Goal: Information Seeking & Learning: Check status

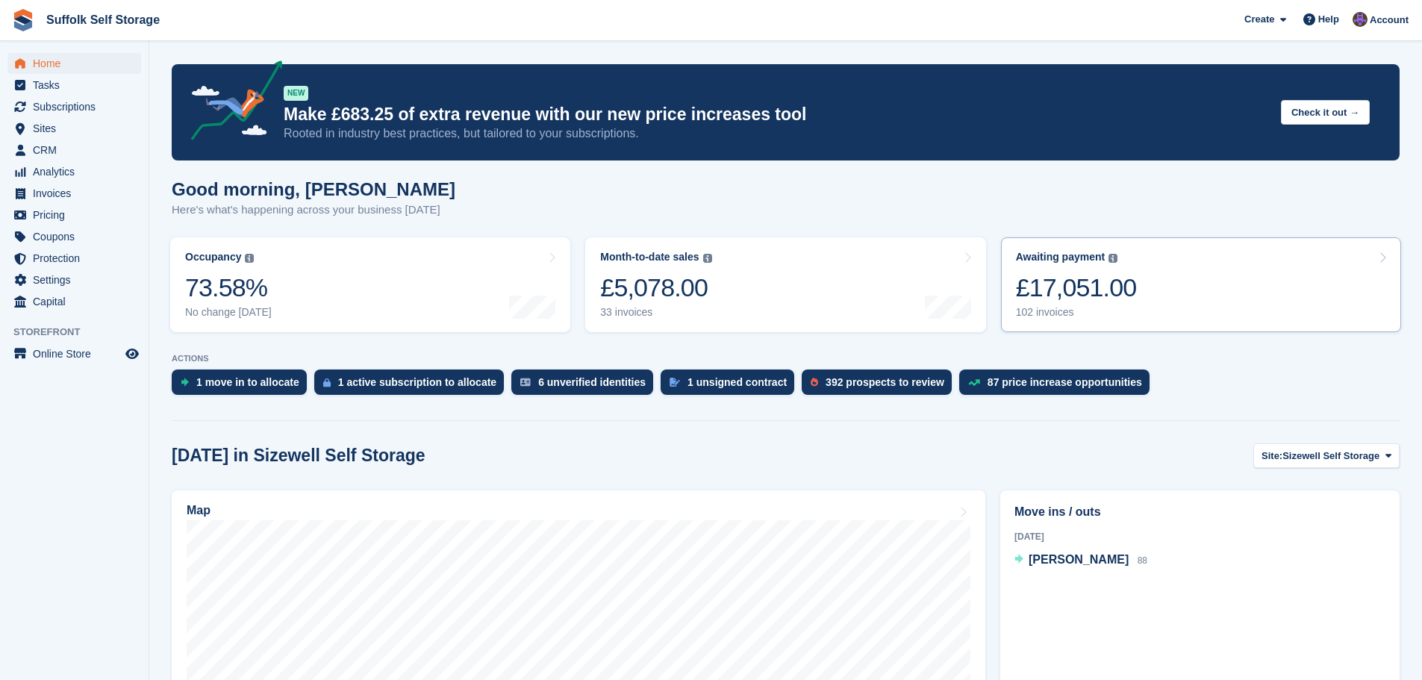
click at [1102, 273] on div "£17,051.00" at bounding box center [1076, 287] width 121 height 31
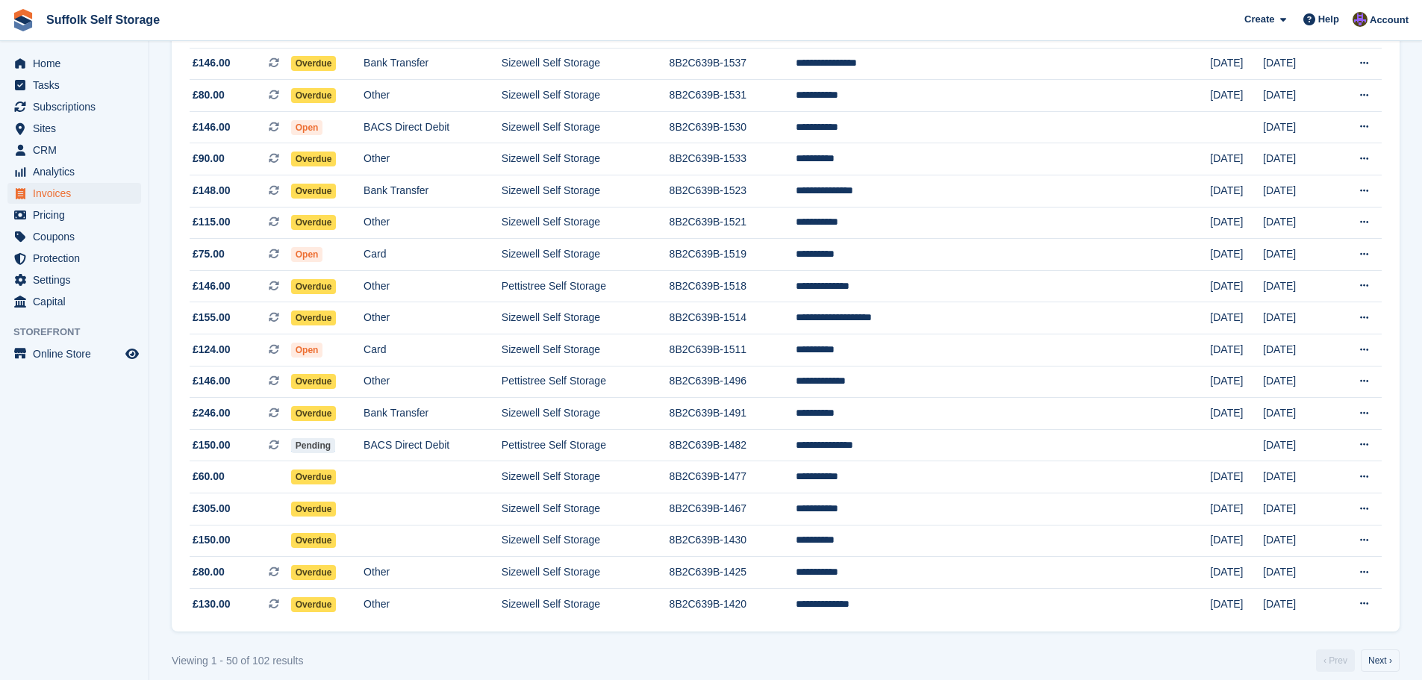
scroll to position [1234, 0]
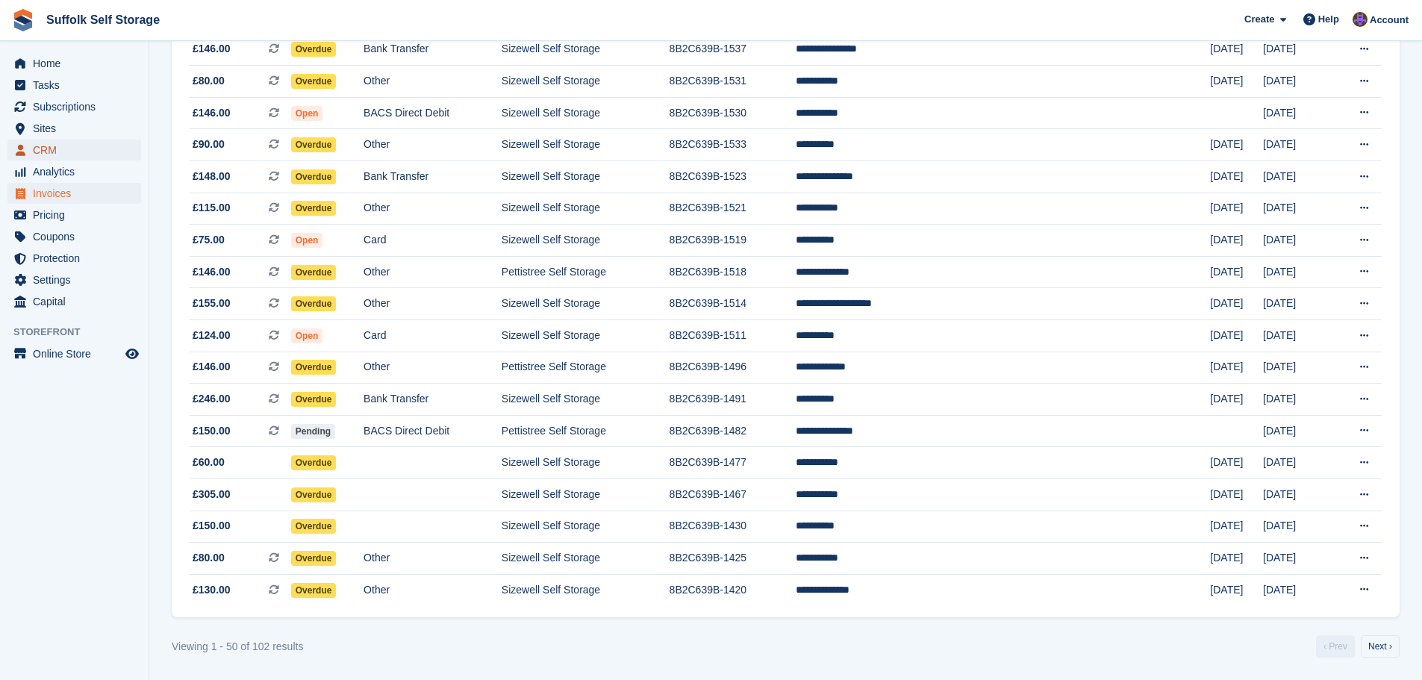
click at [52, 143] on span "CRM" at bounding box center [78, 150] width 90 height 21
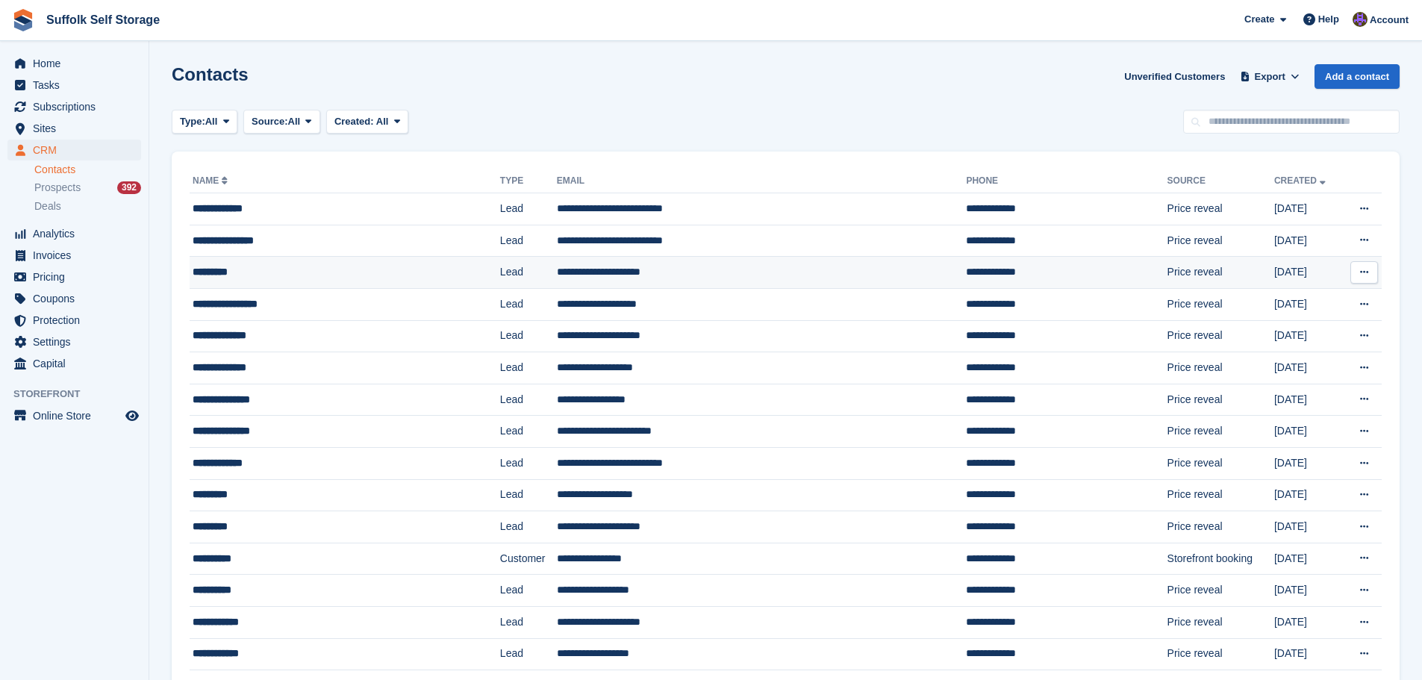
click at [381, 275] on div "*********" at bounding box center [315, 272] width 245 height 16
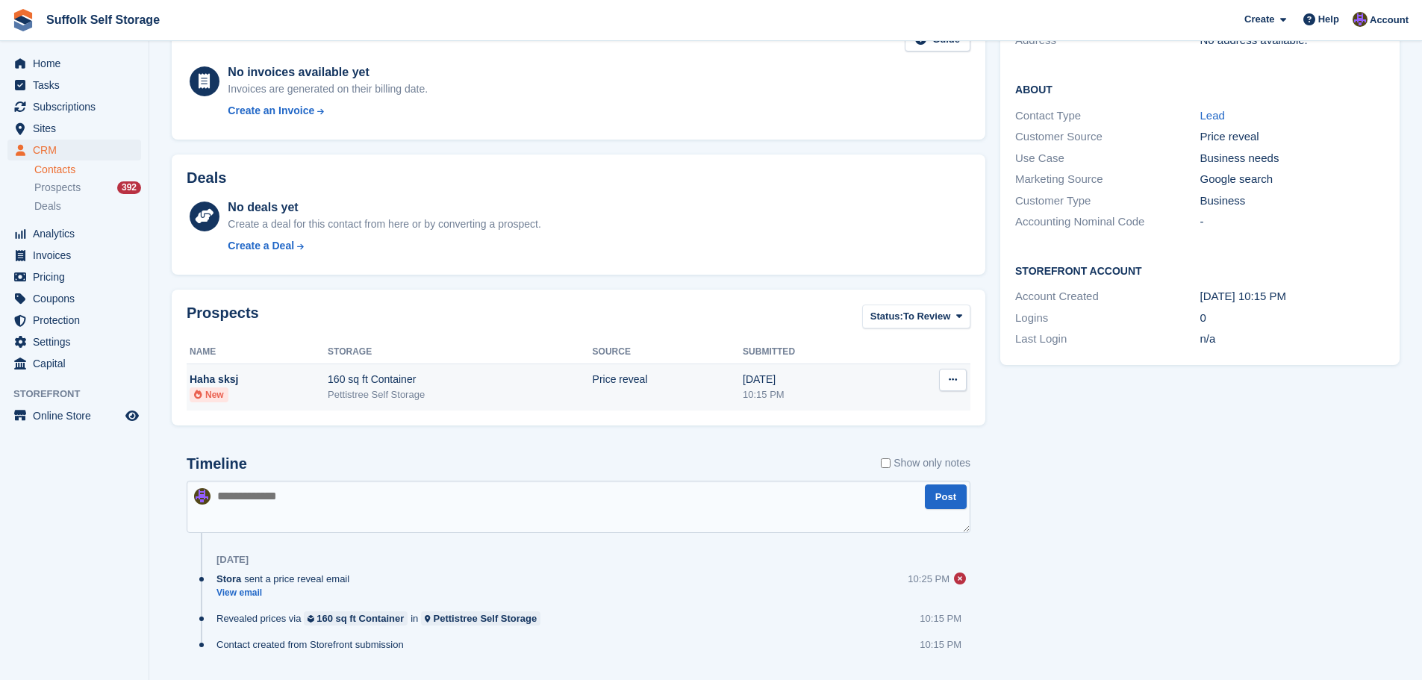
scroll to position [270, 0]
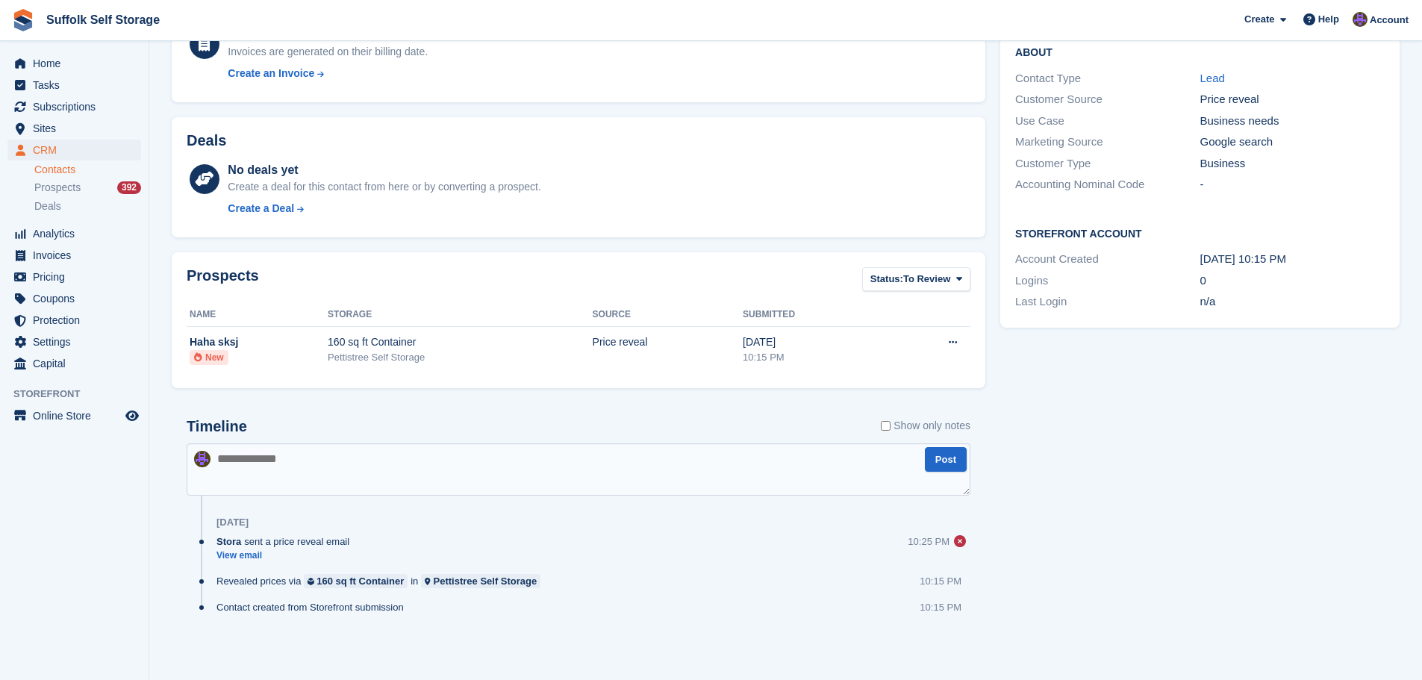
click at [465, 462] on textarea at bounding box center [579, 469] width 784 height 52
type textarea "**********"
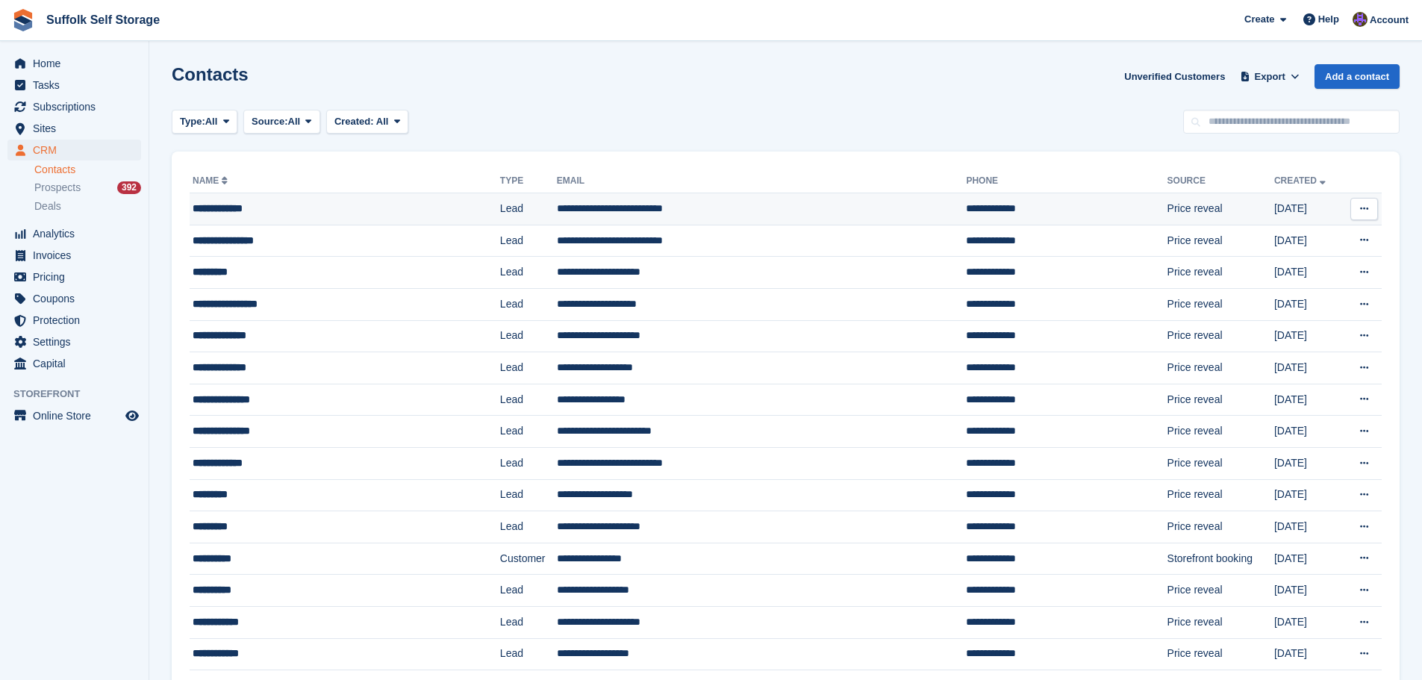
click at [666, 207] on td "**********" at bounding box center [762, 209] width 410 height 32
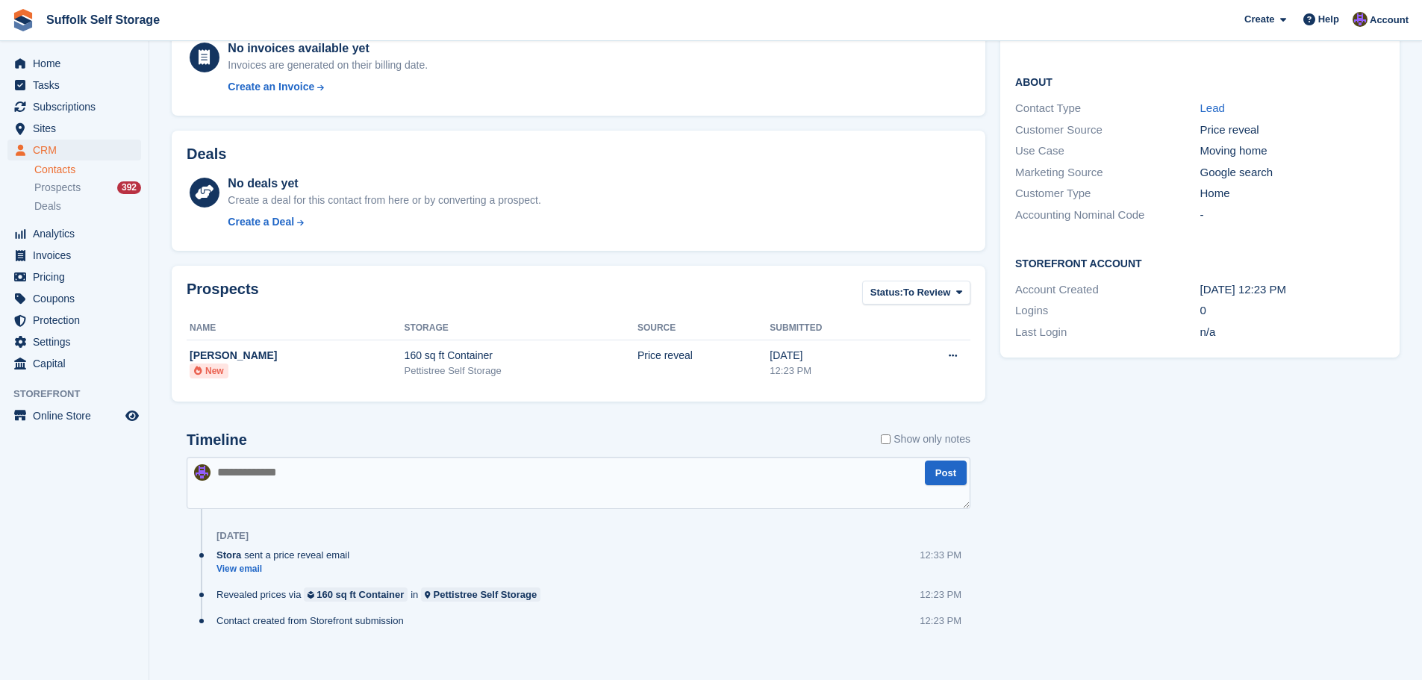
scroll to position [270, 0]
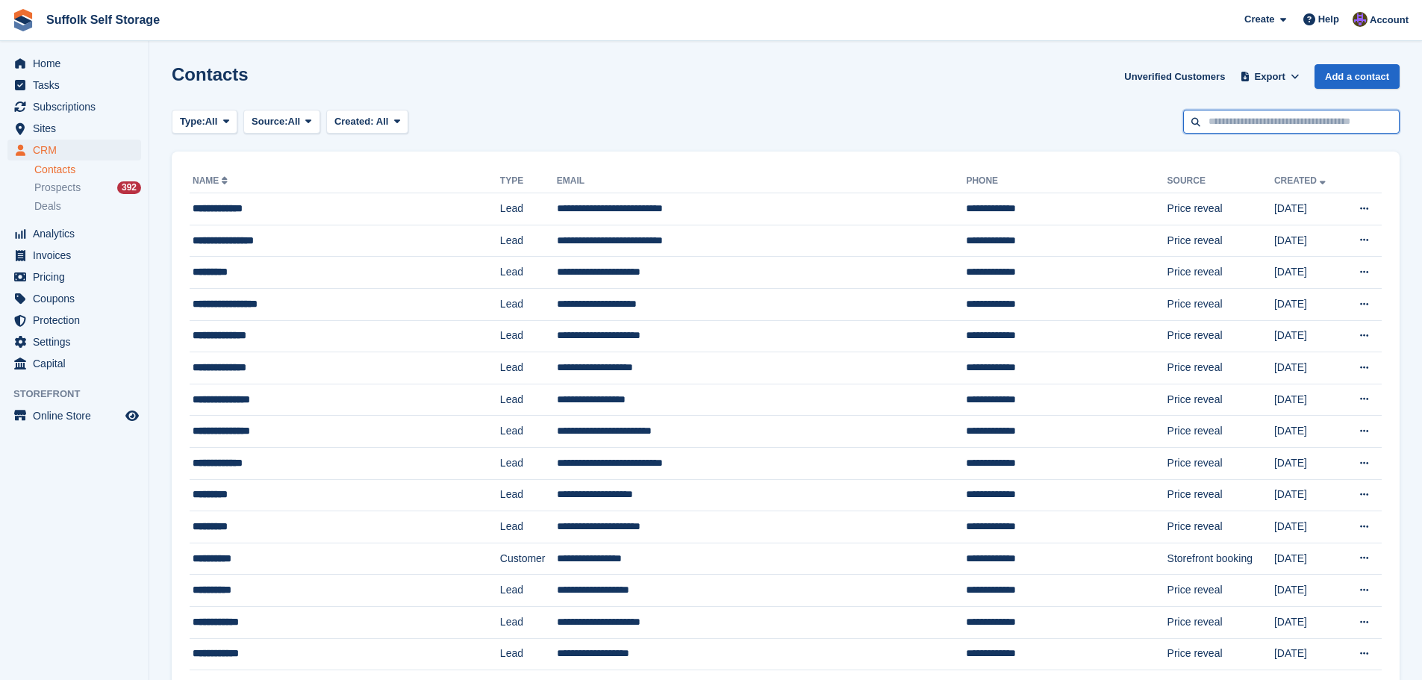
click at [1290, 123] on input "text" at bounding box center [1291, 122] width 216 height 25
type input "*****"
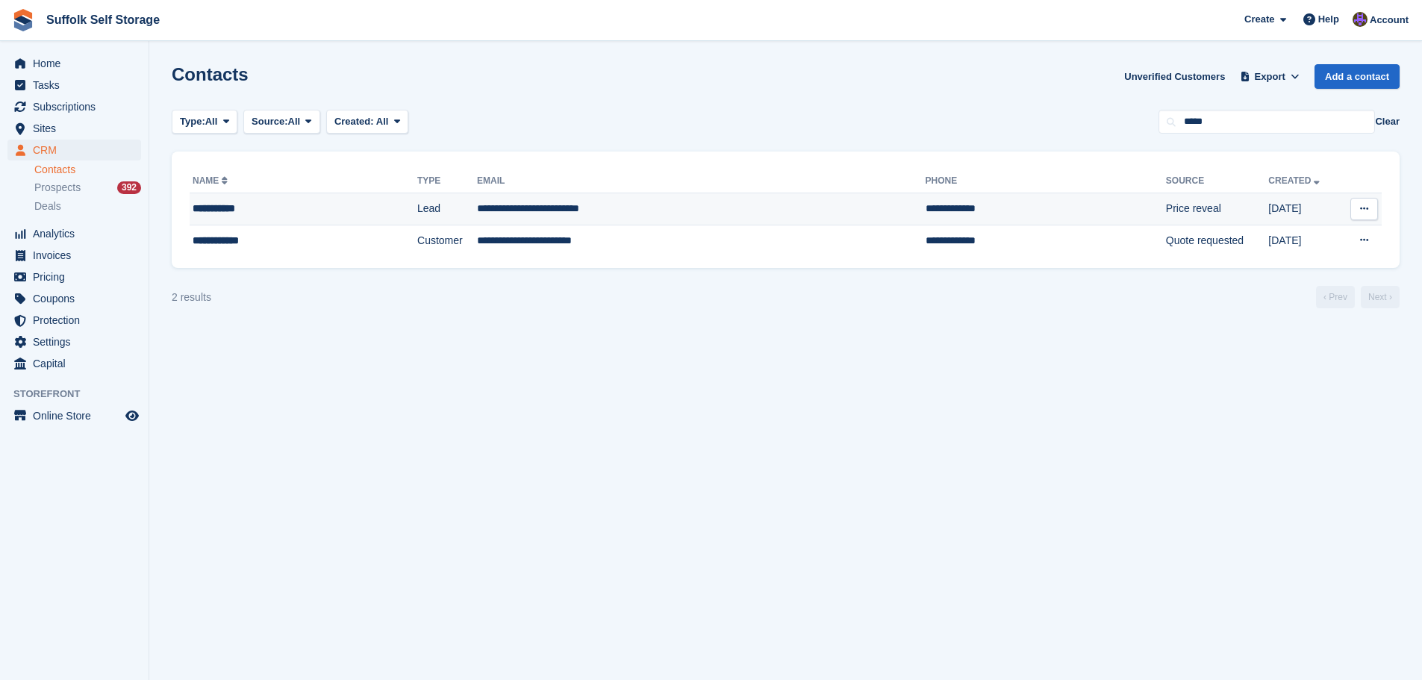
click at [949, 208] on td "**********" at bounding box center [1045, 209] width 240 height 32
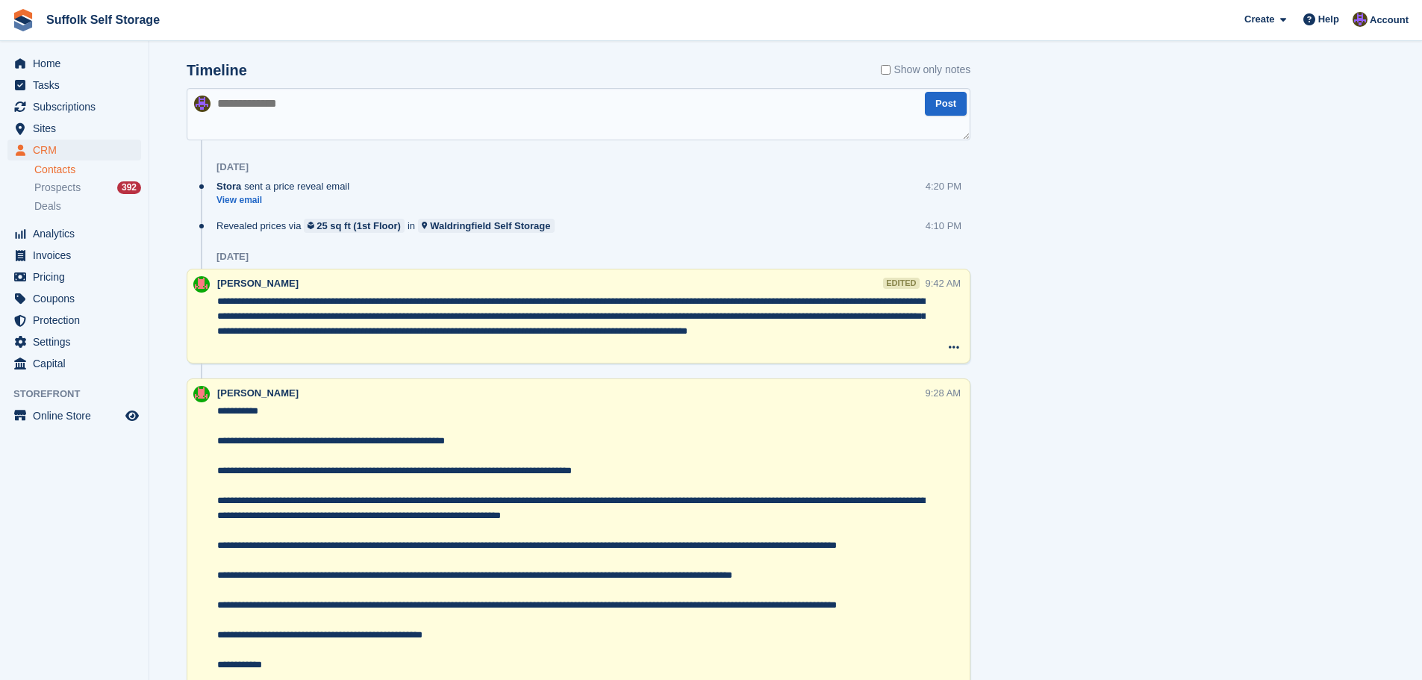
scroll to position [746, 0]
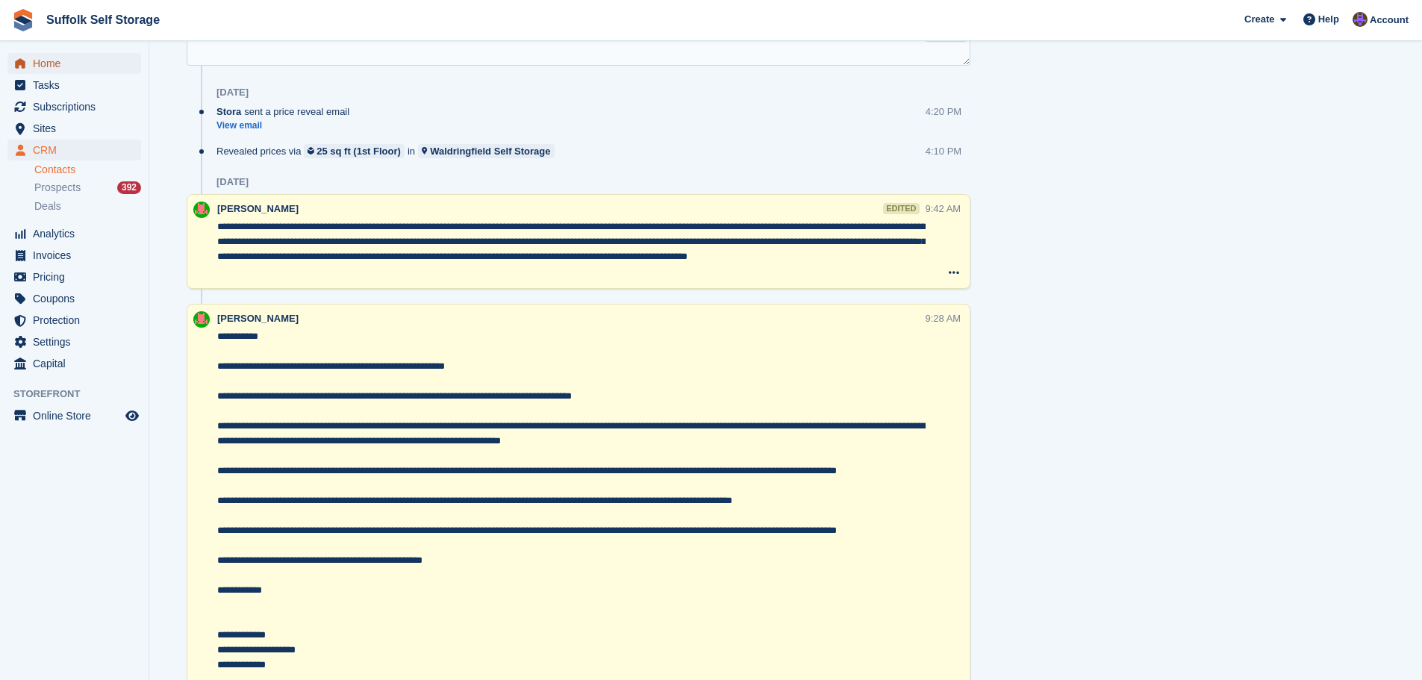
click at [44, 66] on span "Home" at bounding box center [78, 63] width 90 height 21
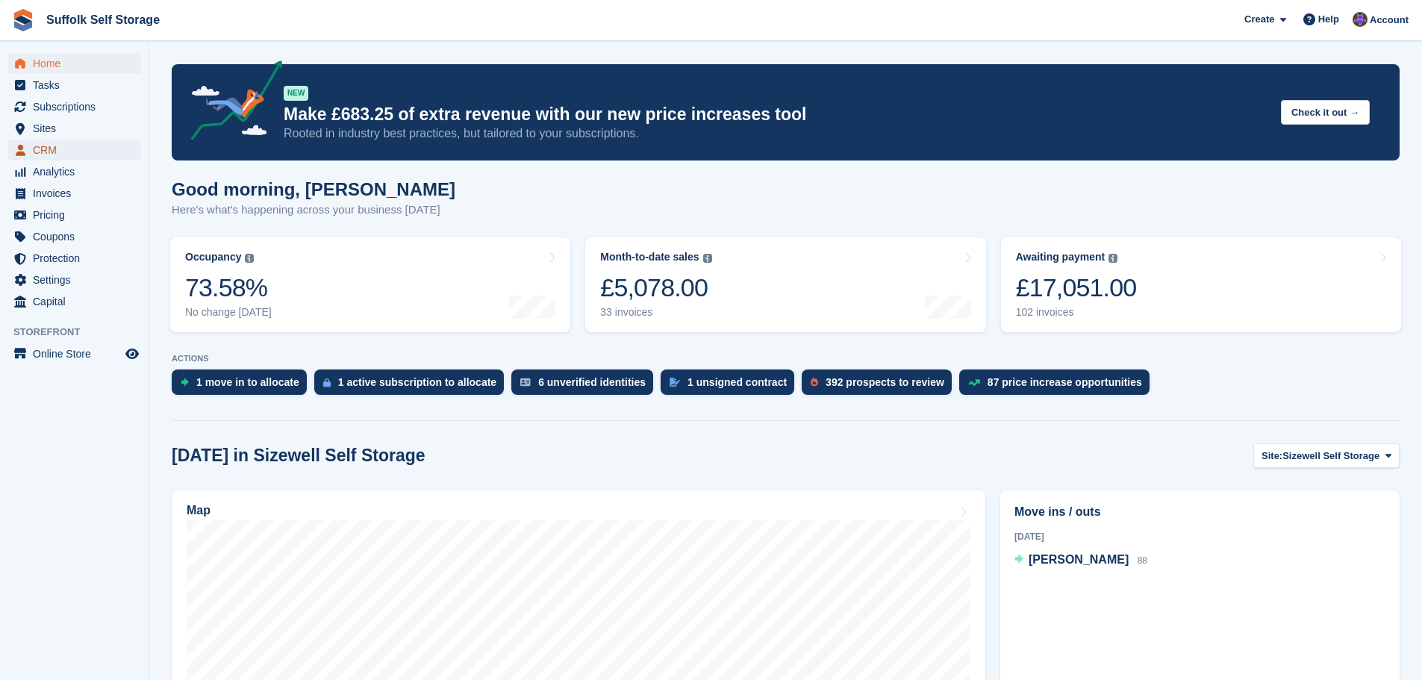
click at [46, 150] on span "CRM" at bounding box center [78, 150] width 90 height 21
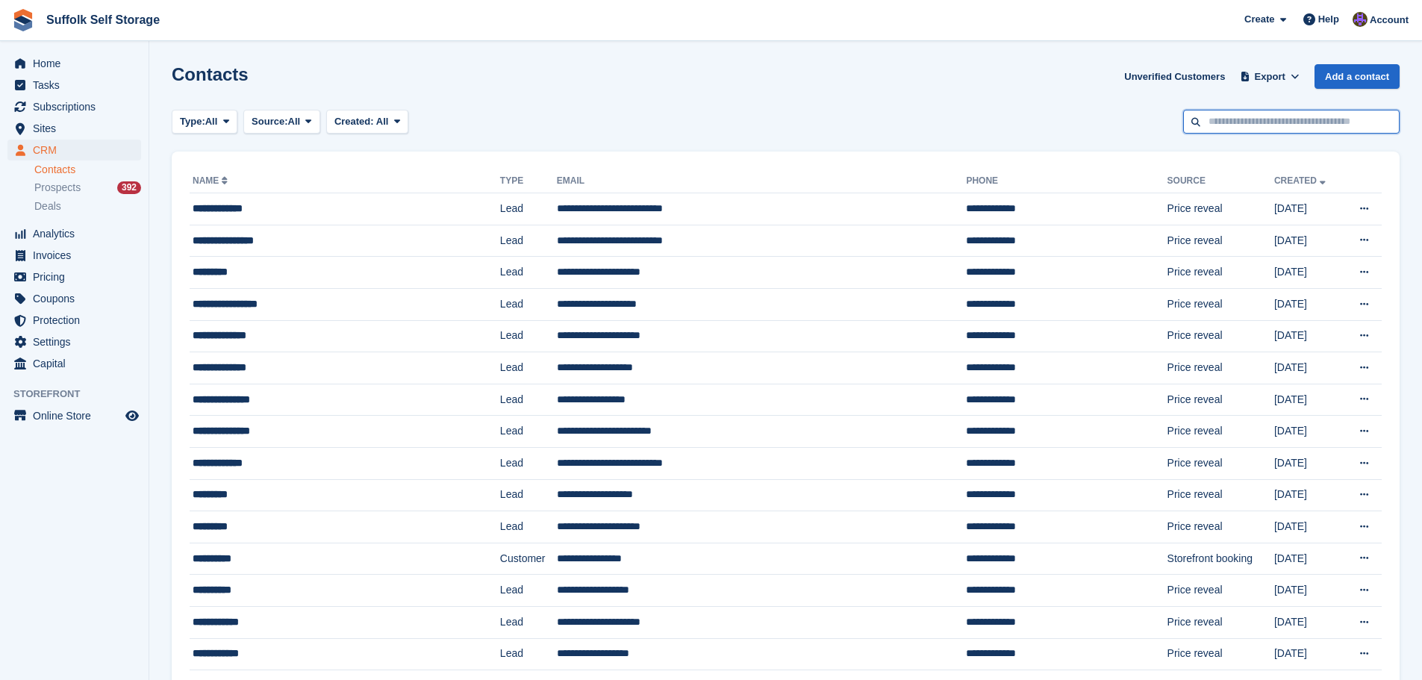
click at [1221, 129] on input "text" at bounding box center [1291, 122] width 216 height 25
type input "****"
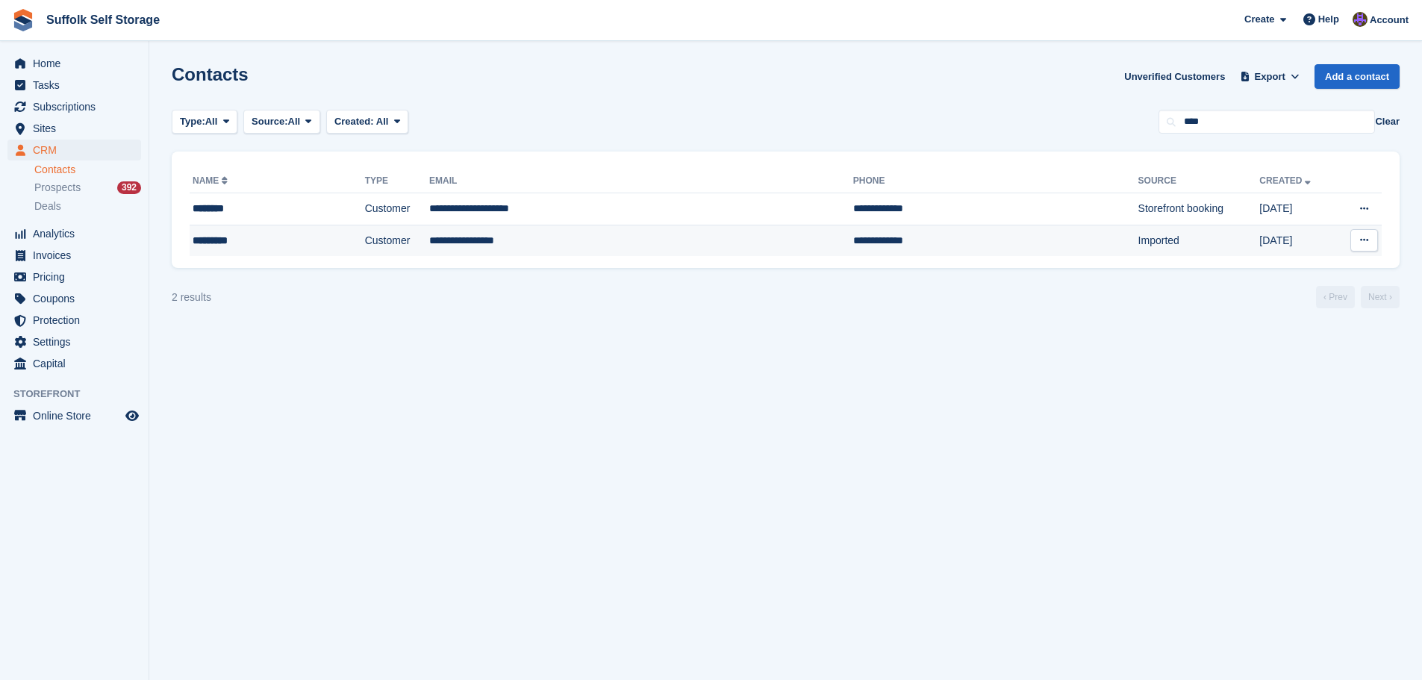
click at [1138, 245] on td "Imported" at bounding box center [1199, 240] width 122 height 31
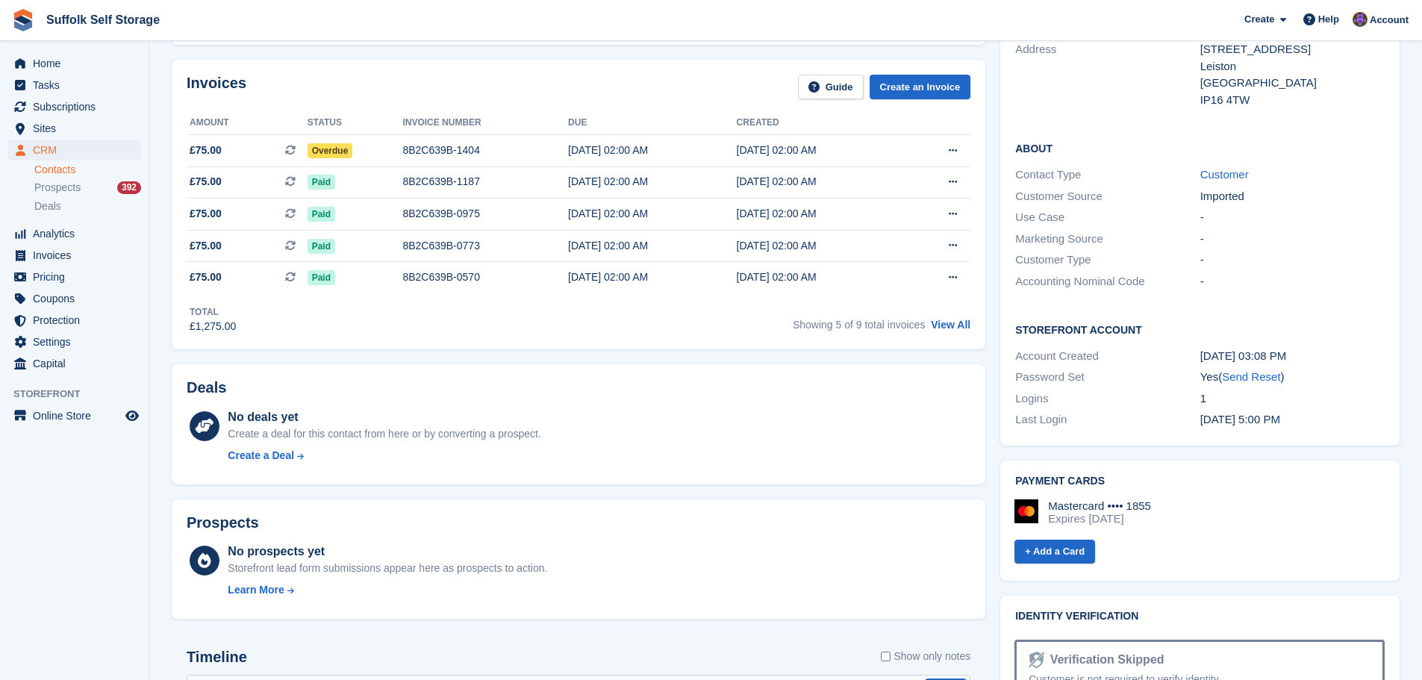
scroll to position [373, 0]
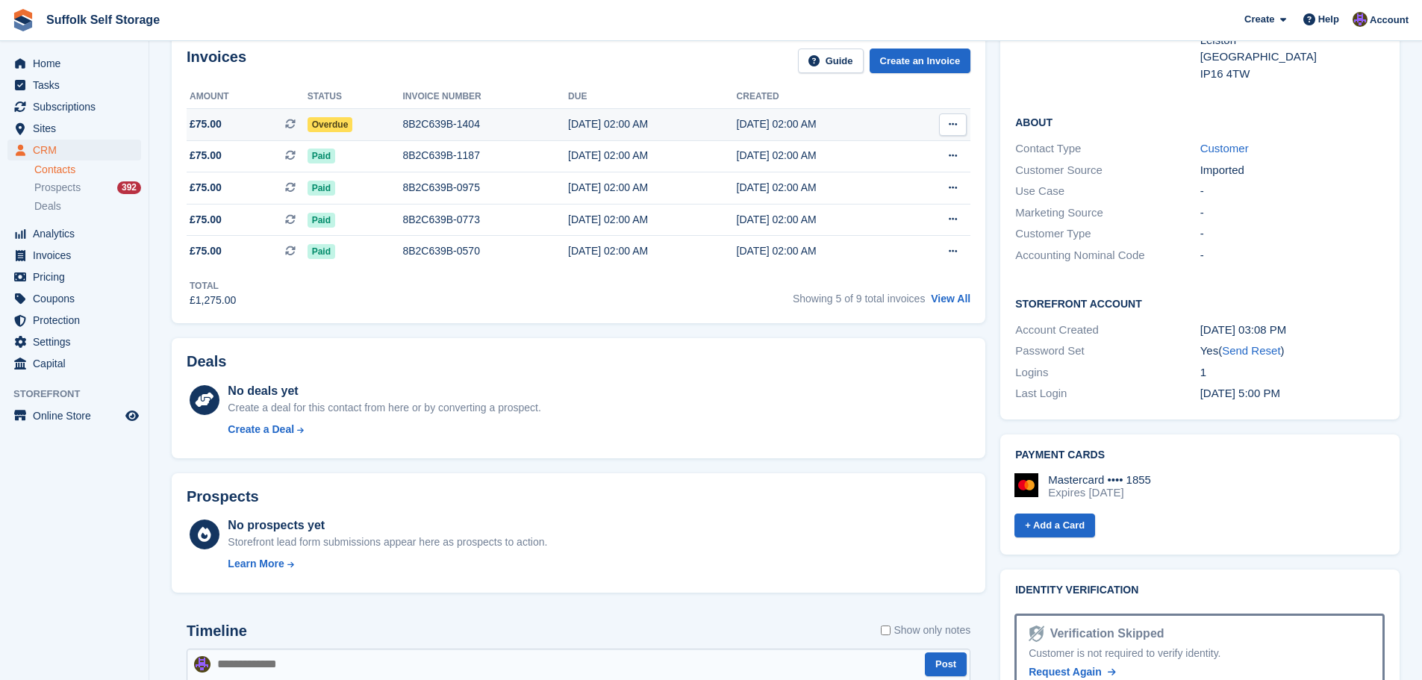
click at [339, 123] on span "Overdue" at bounding box center [330, 124] width 46 height 15
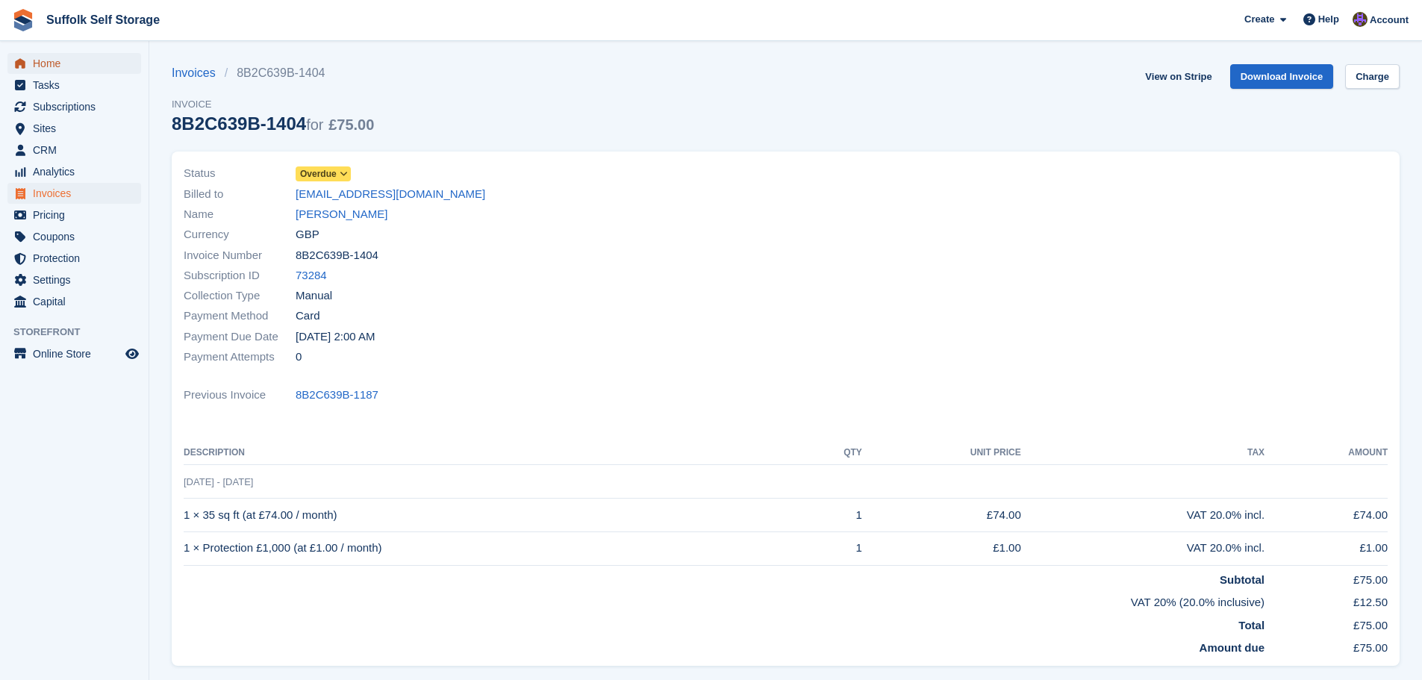
click at [51, 65] on span "Home" at bounding box center [78, 63] width 90 height 21
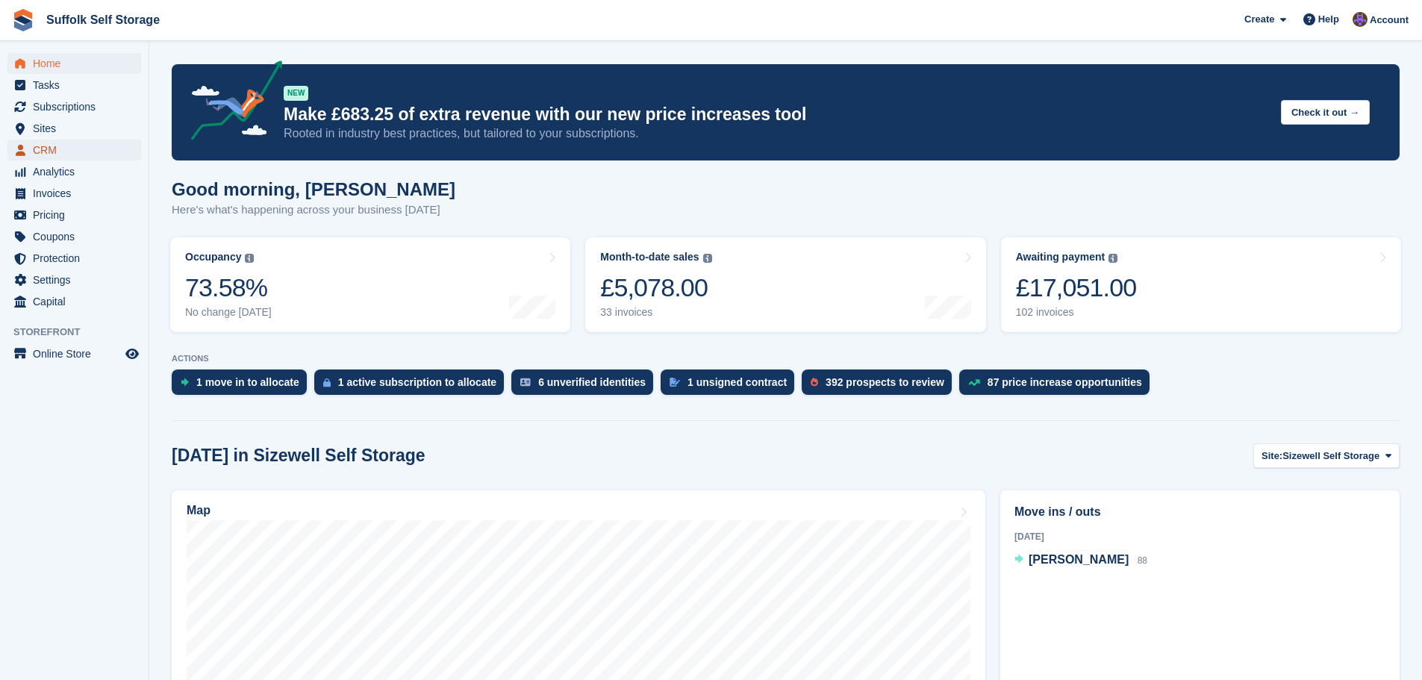
click at [45, 146] on span "CRM" at bounding box center [78, 150] width 90 height 21
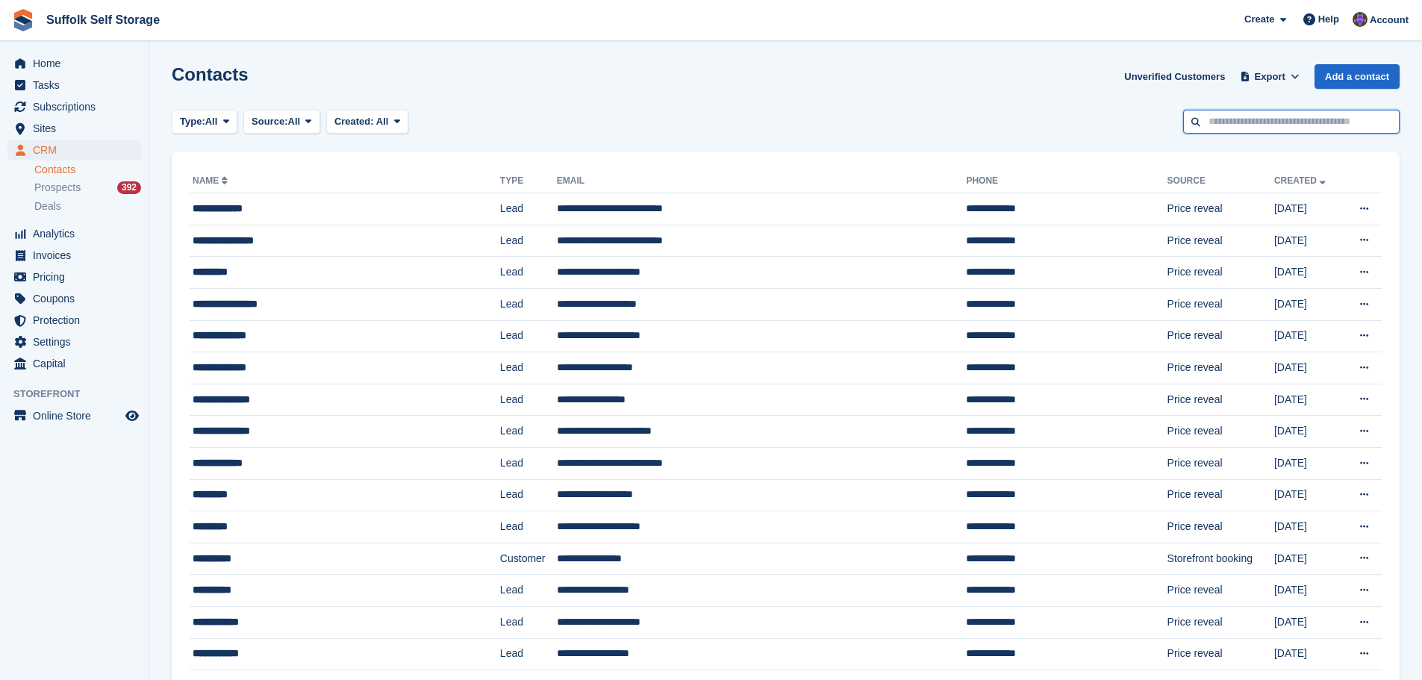
click at [1311, 125] on input "text" at bounding box center [1291, 122] width 216 height 25
type input "*****"
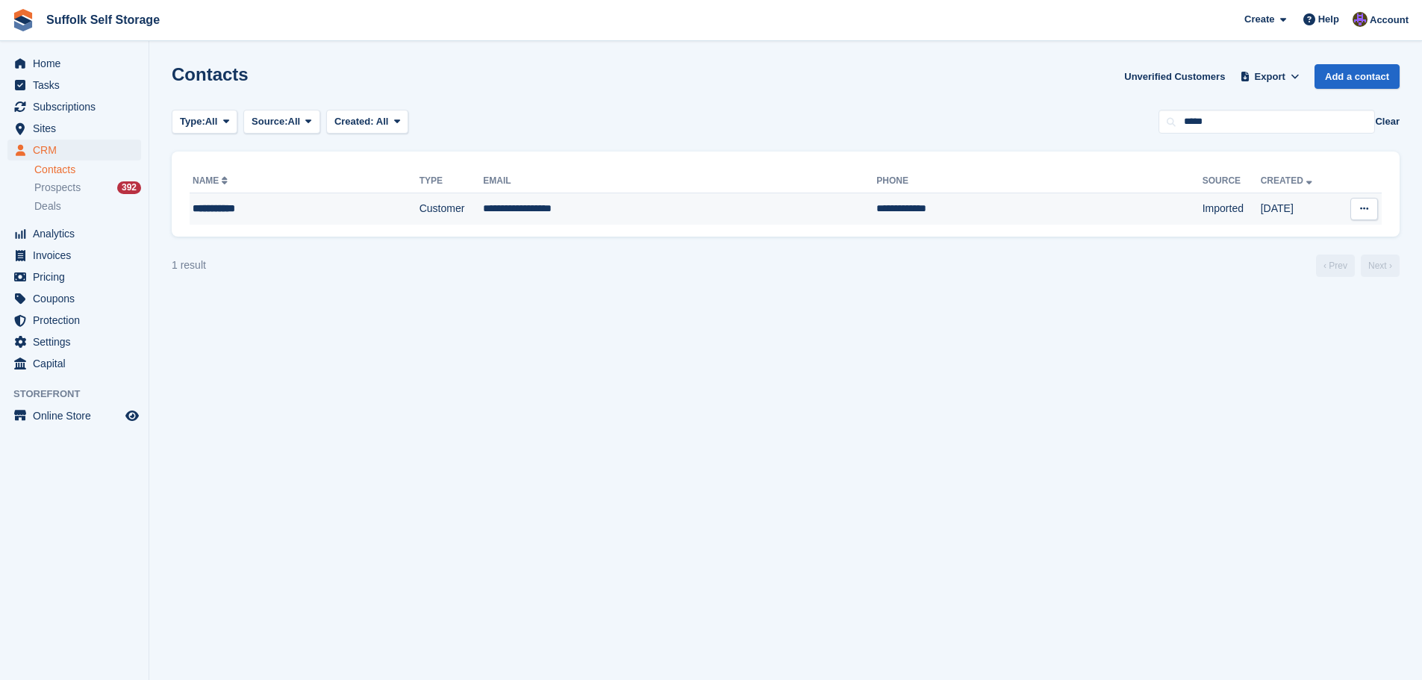
click at [1202, 206] on td "Imported" at bounding box center [1231, 208] width 58 height 31
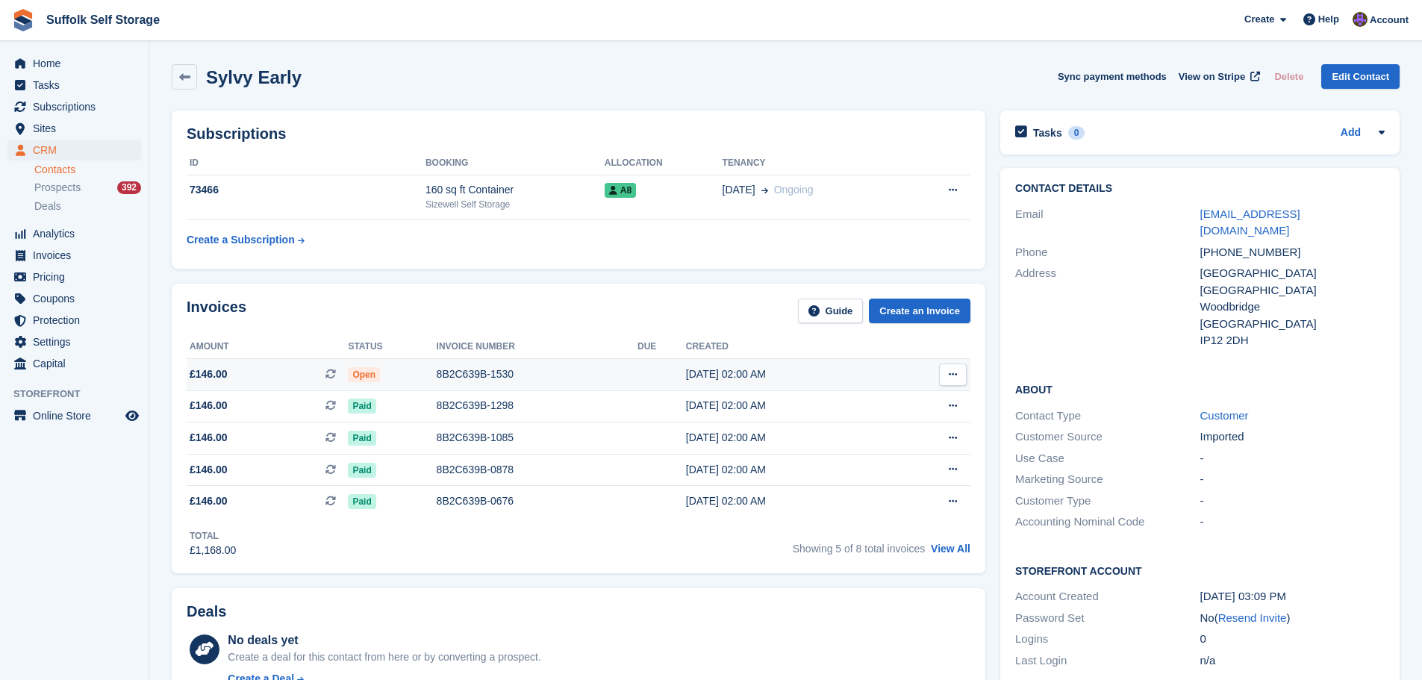
click at [460, 372] on div "8B2C639B-1530" at bounding box center [537, 374] width 201 height 16
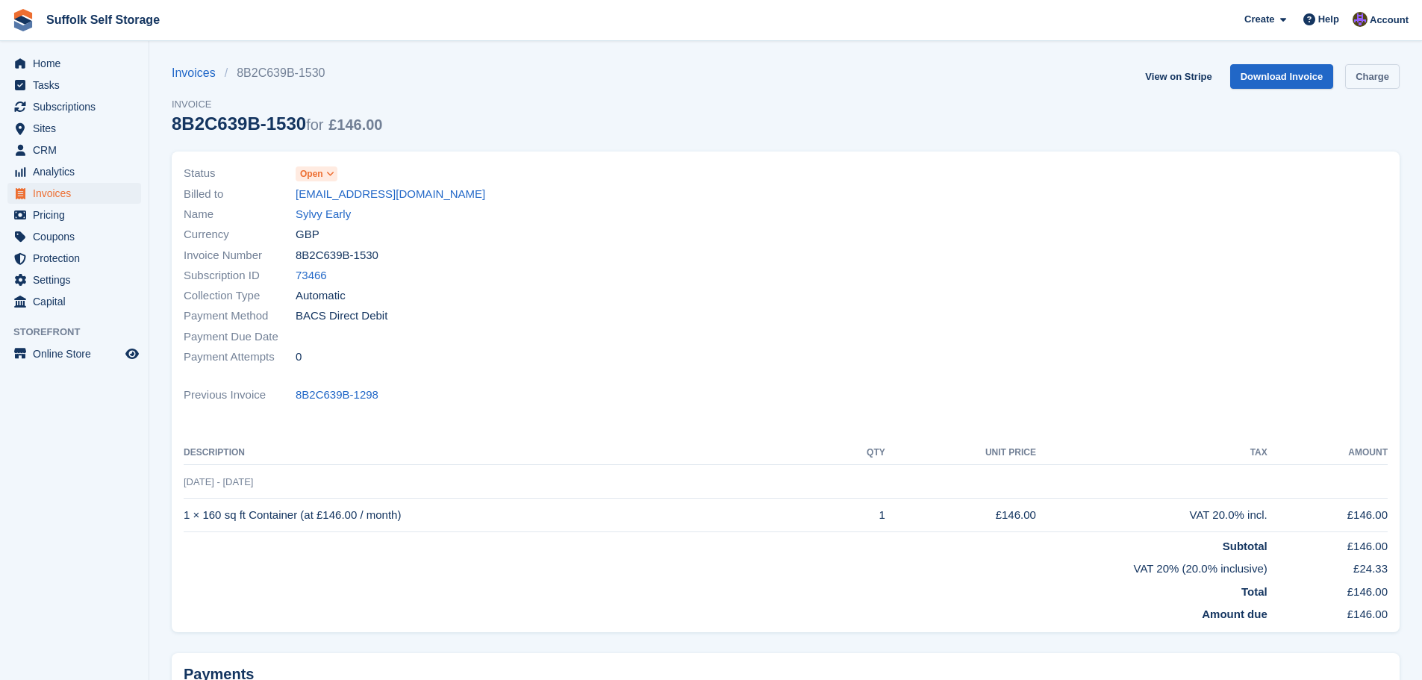
click at [1369, 76] on link "Charge" at bounding box center [1372, 76] width 54 height 25
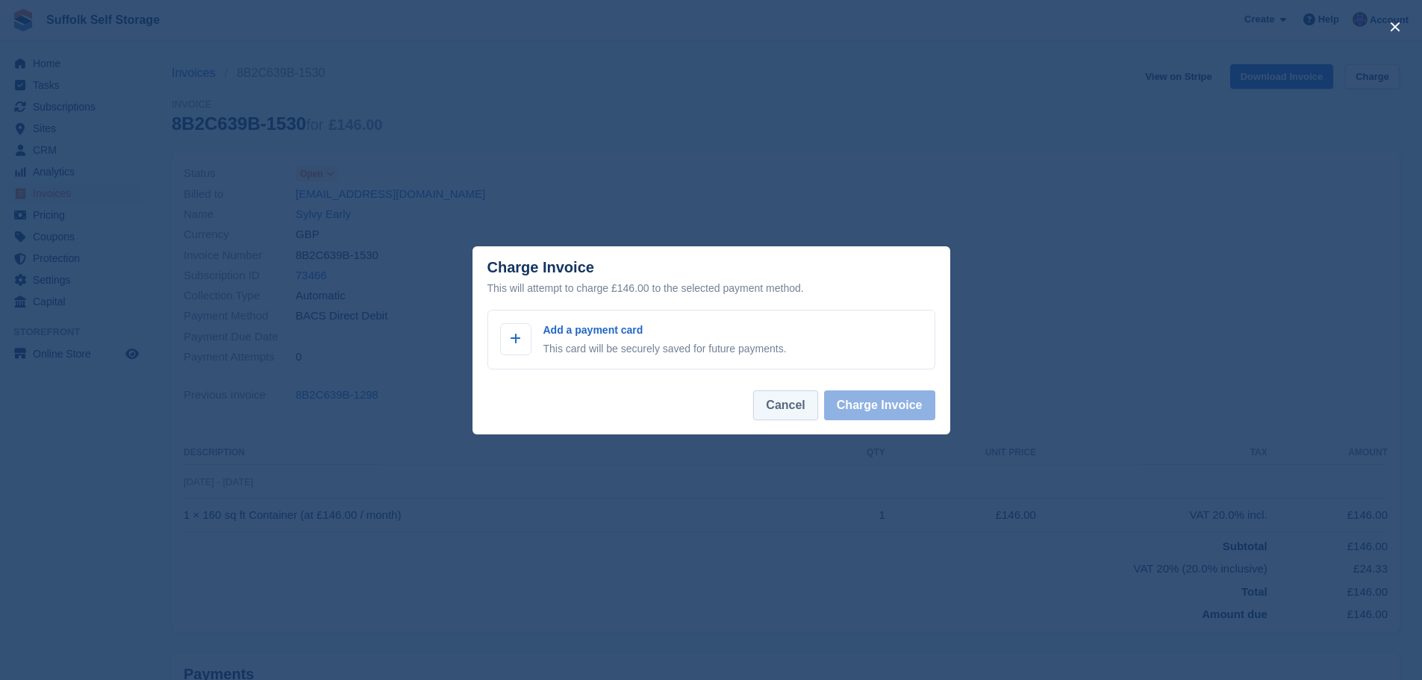
click at [786, 407] on button "Cancel" at bounding box center [785, 405] width 64 height 30
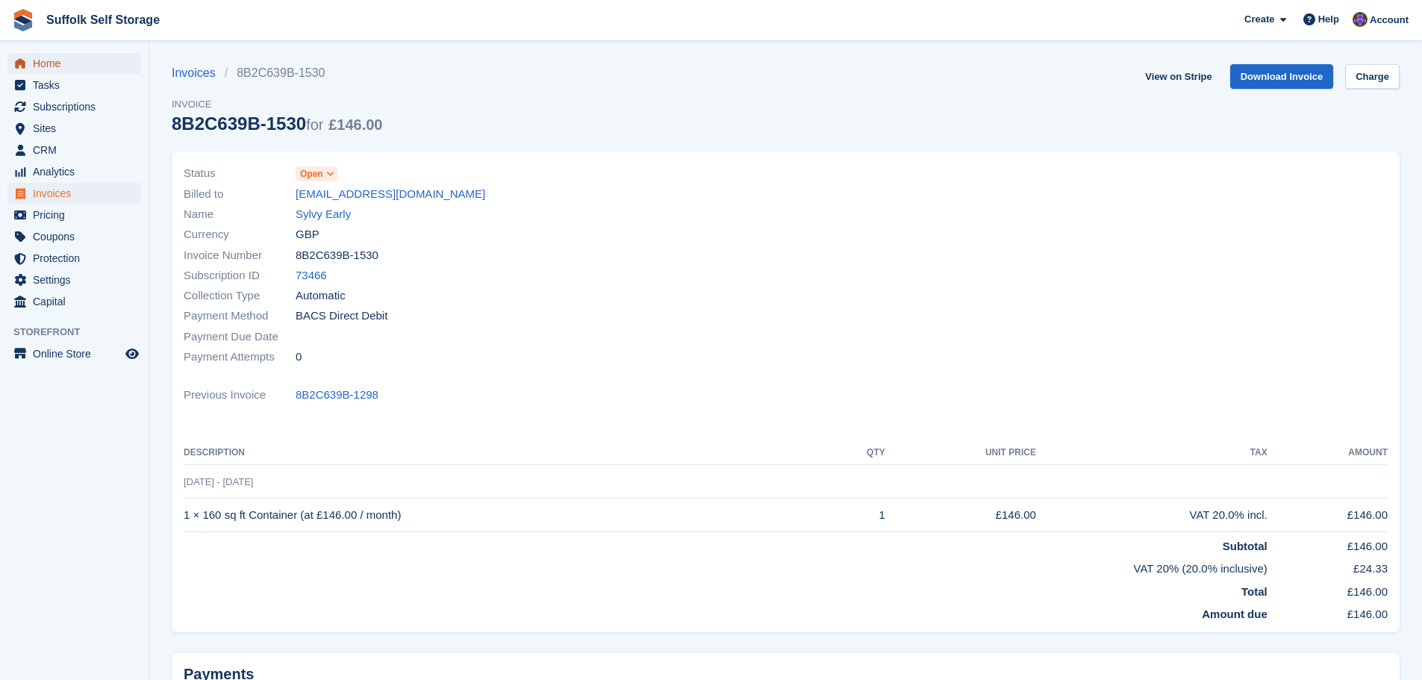
click at [59, 61] on span "Home" at bounding box center [78, 63] width 90 height 21
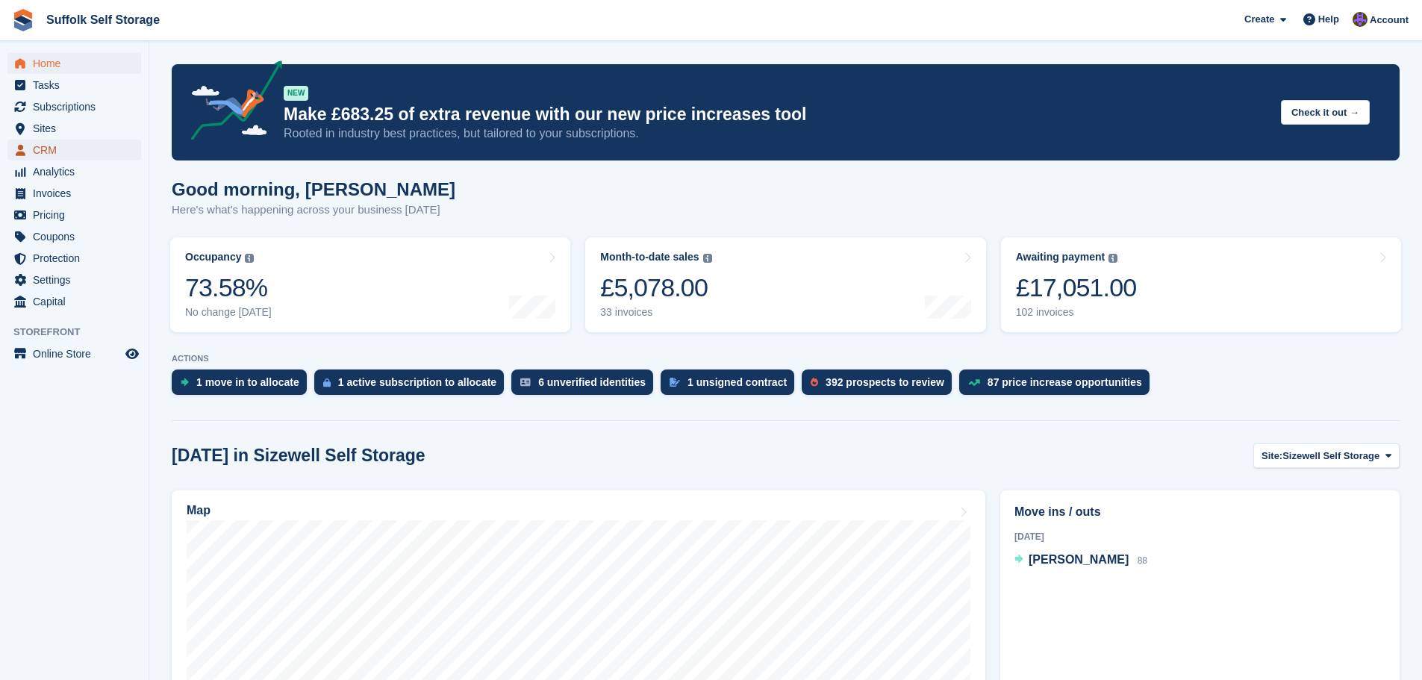
click at [51, 149] on span "CRM" at bounding box center [78, 150] width 90 height 21
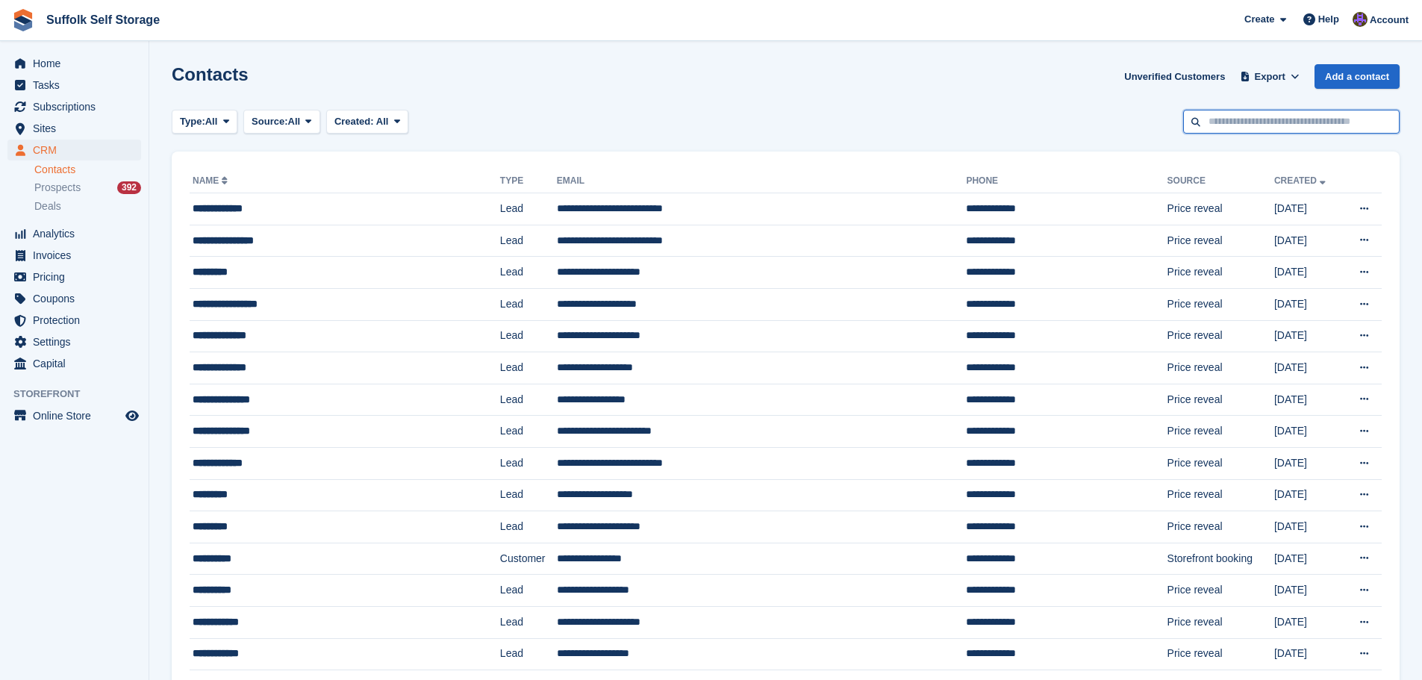
click at [1272, 119] on input "text" at bounding box center [1291, 122] width 216 height 25
type input "****"
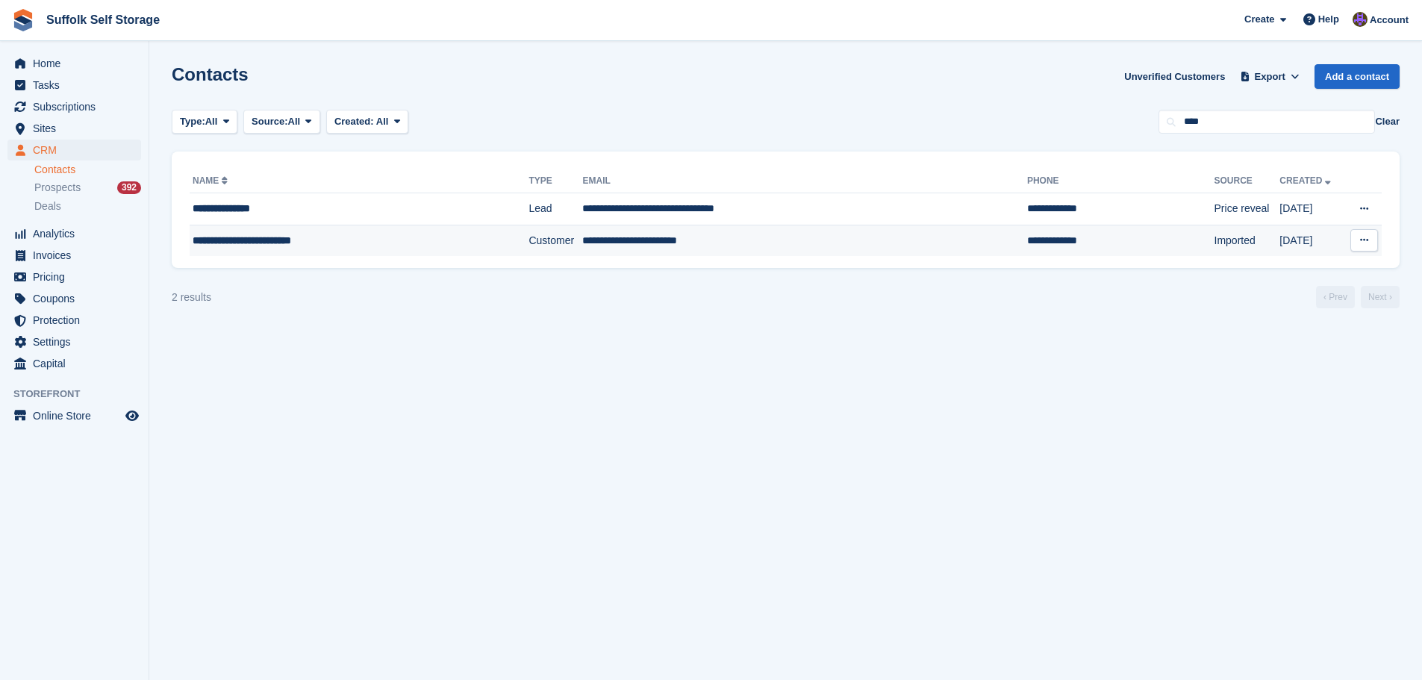
click at [854, 243] on td "**********" at bounding box center [804, 240] width 444 height 31
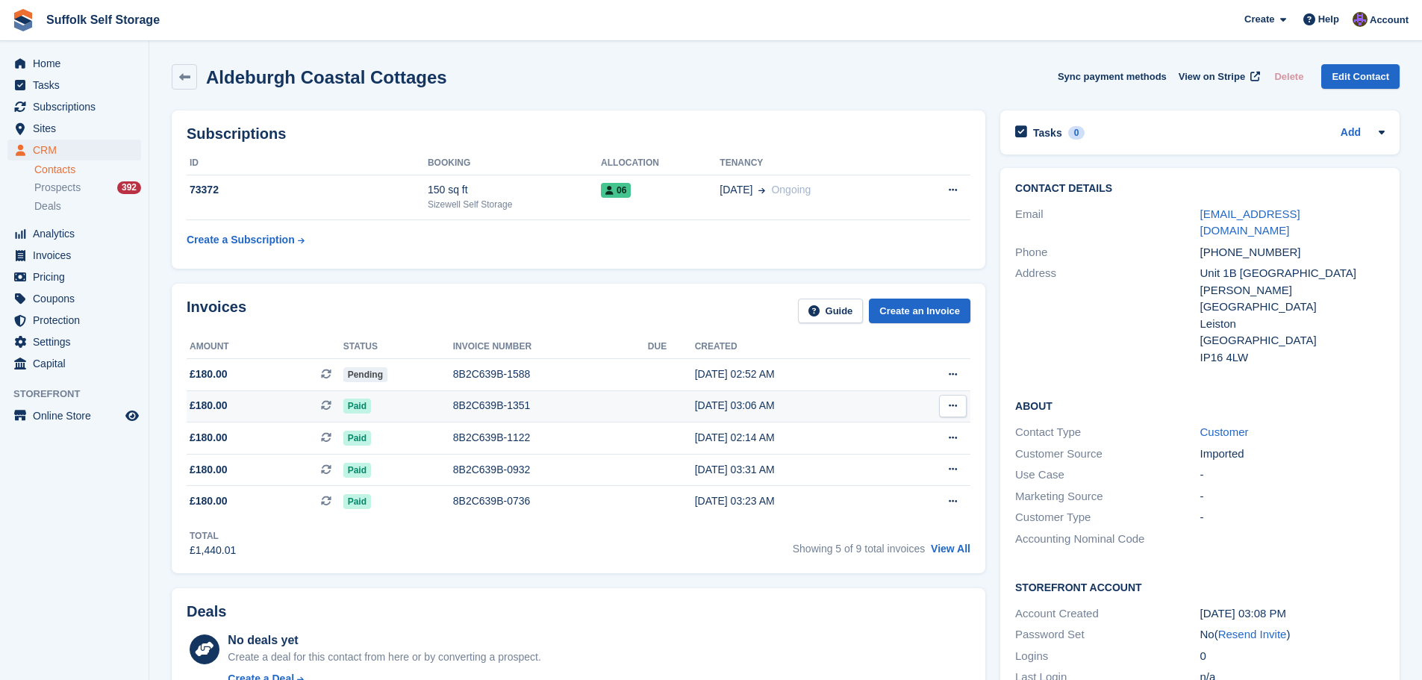
click at [601, 407] on div "8B2C639B-1351" at bounding box center [550, 406] width 195 height 16
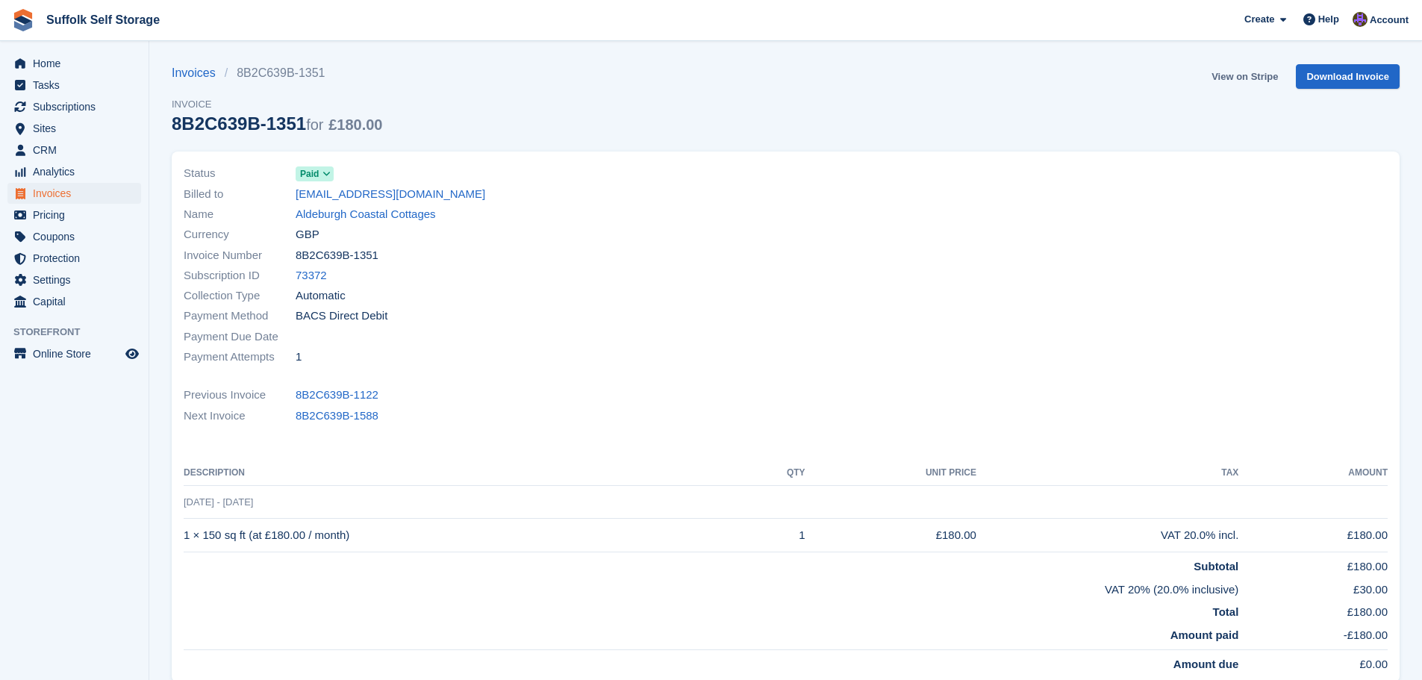
click at [1237, 74] on link "View on Stripe" at bounding box center [1244, 76] width 78 height 25
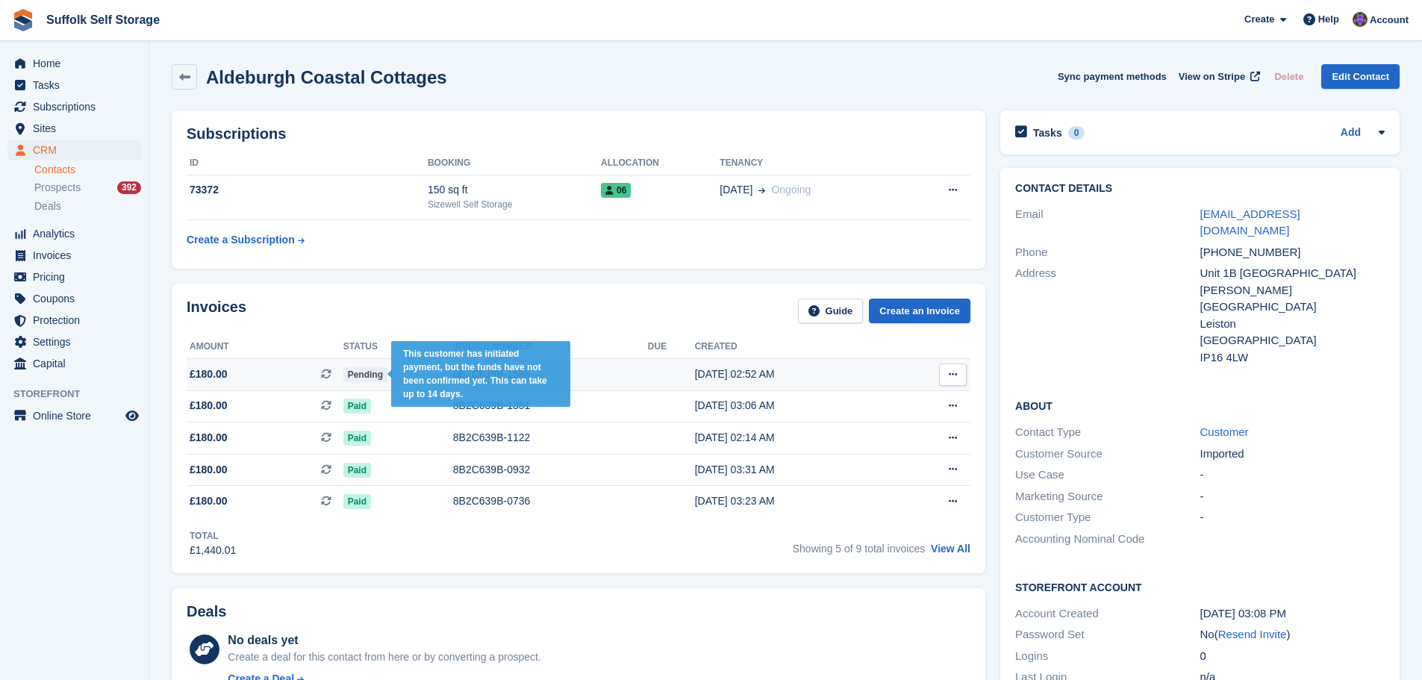
click at [360, 375] on span "Pending" at bounding box center [365, 374] width 44 height 15
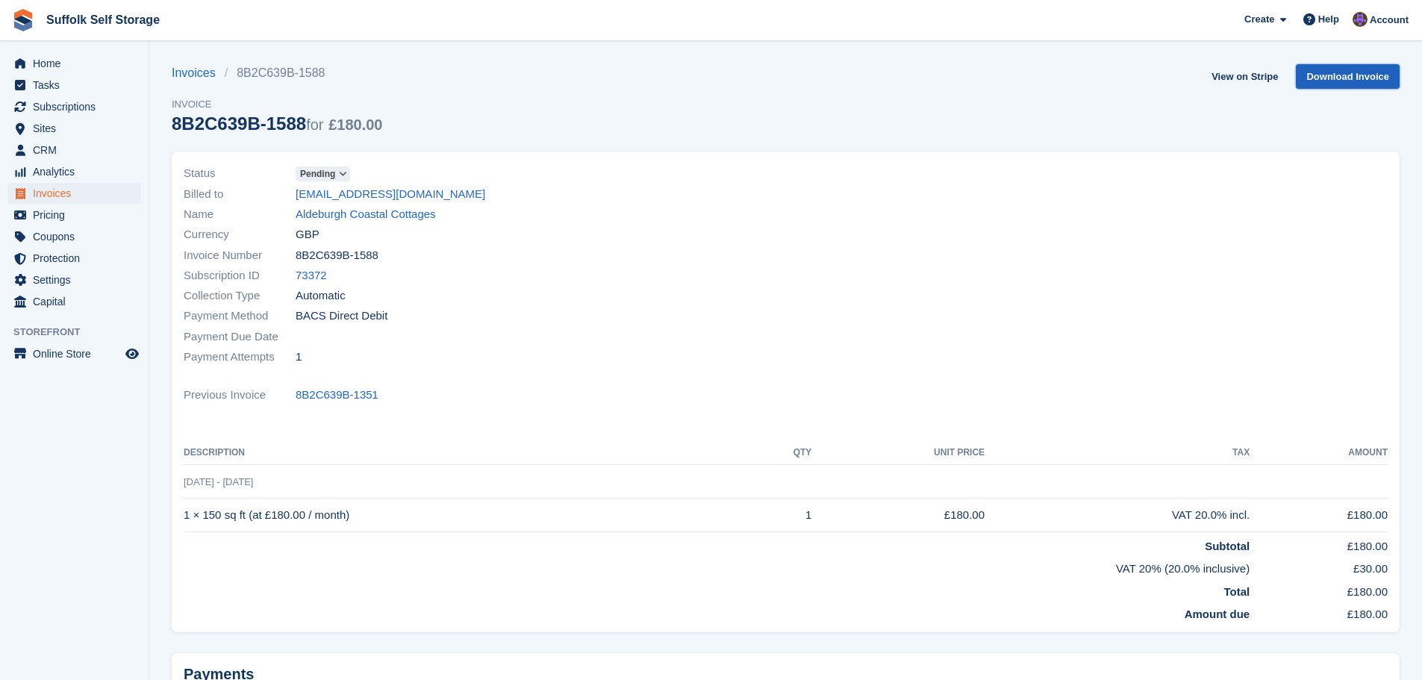
click at [1369, 74] on link "Download Invoice" at bounding box center [1347, 76] width 104 height 25
click at [46, 63] on span "Home" at bounding box center [78, 63] width 90 height 21
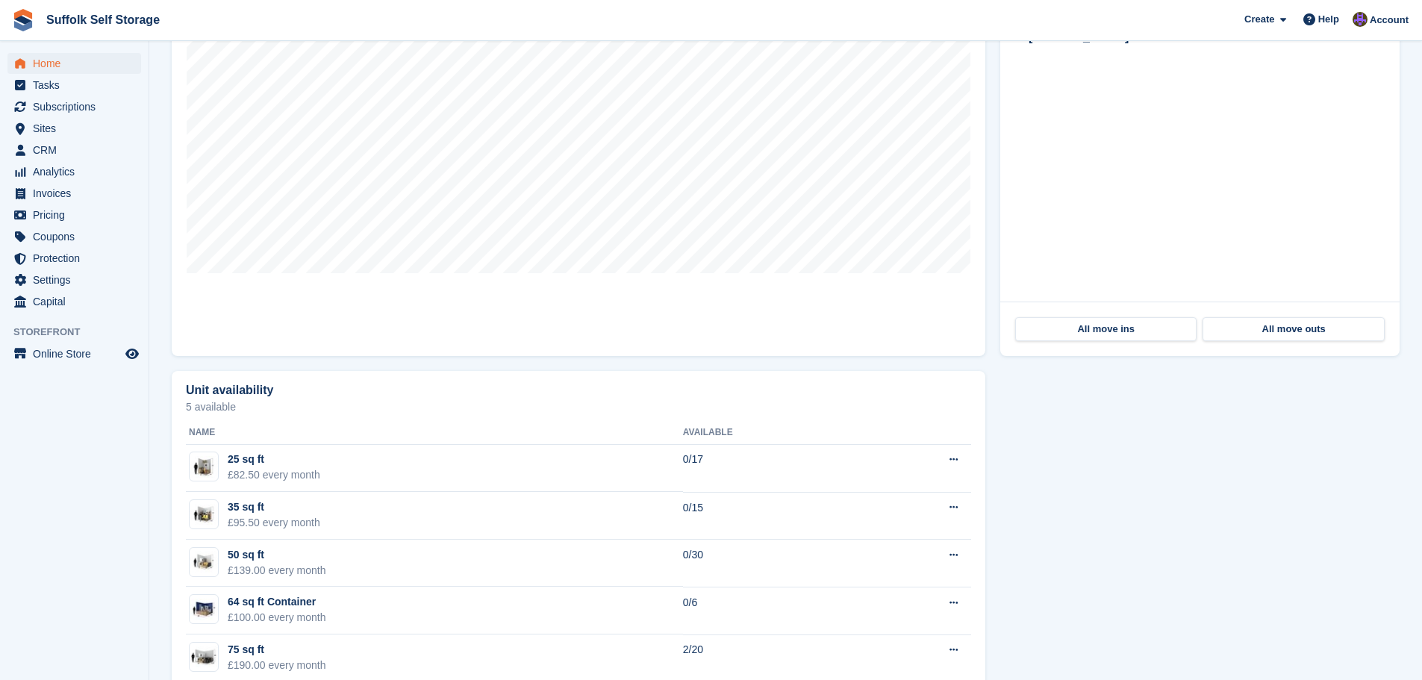
scroll to position [298, 0]
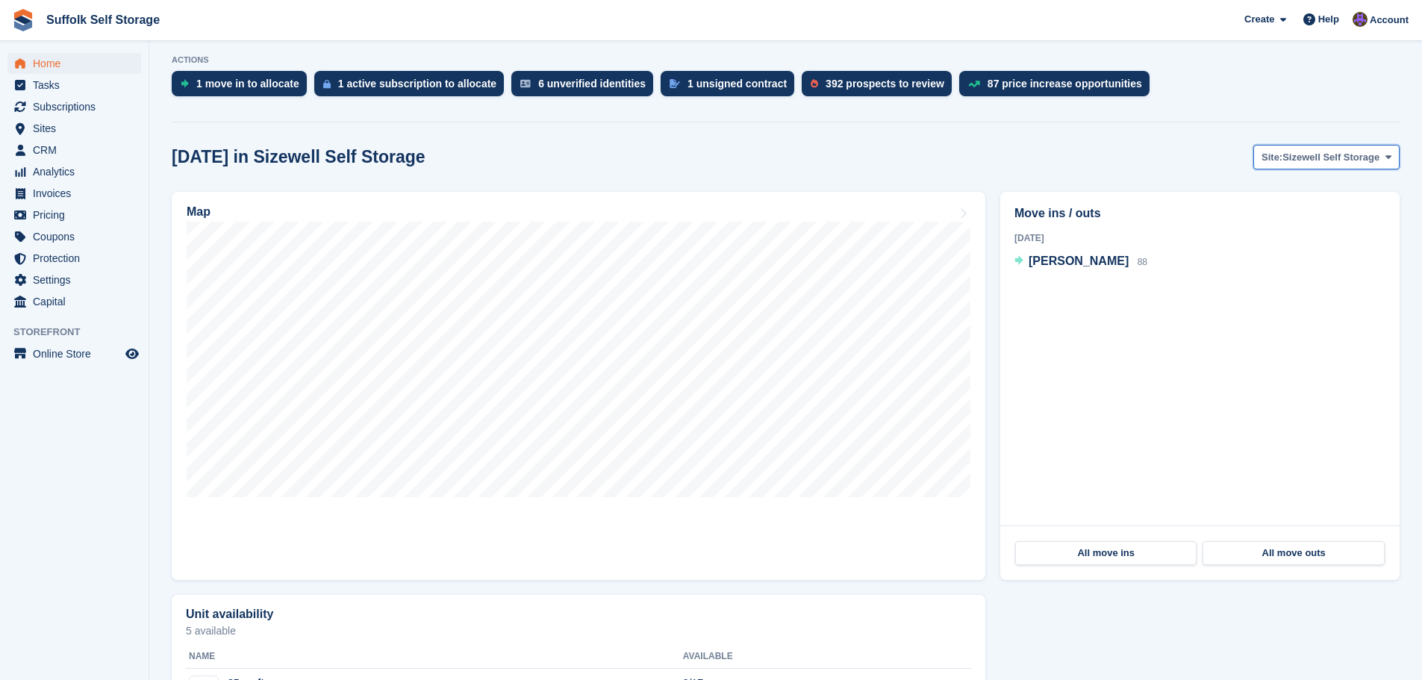
click at [1304, 157] on span "Sizewell Self Storage" at bounding box center [1330, 157] width 97 height 15
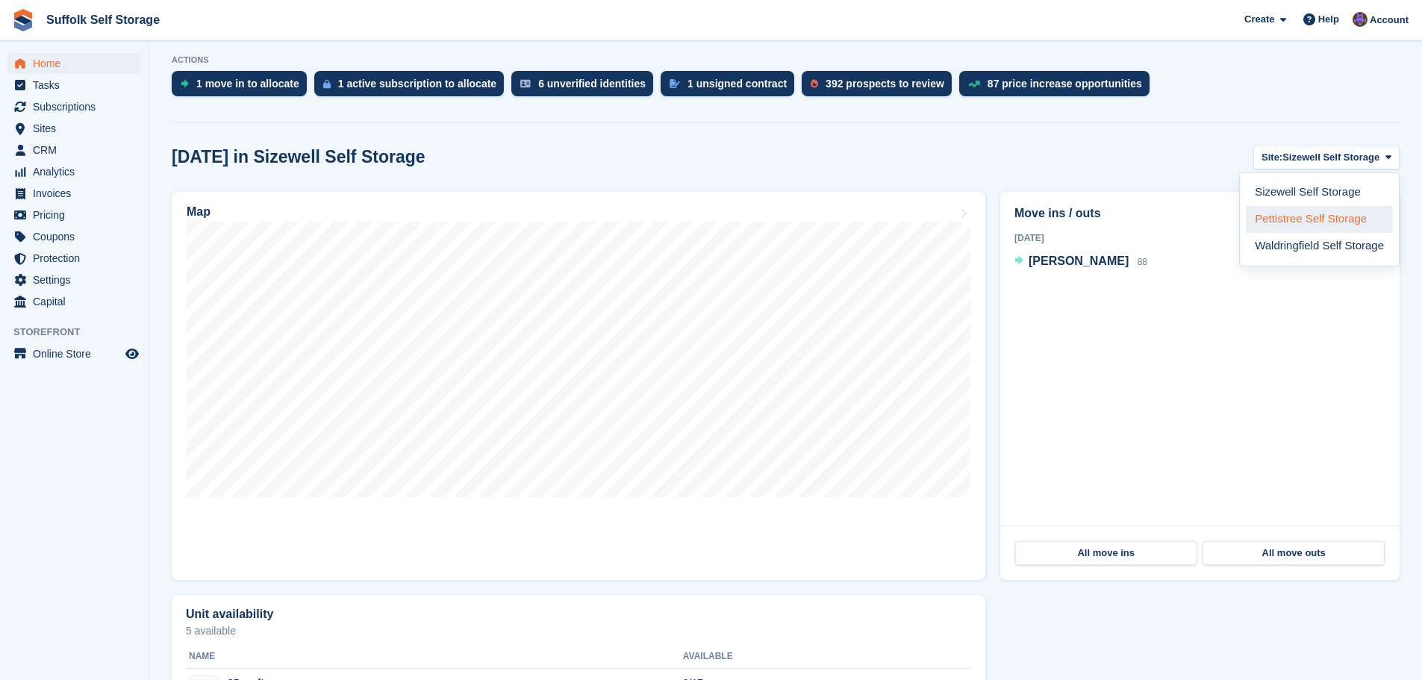
click at [1323, 220] on link "Pettistree Self Storage" at bounding box center [1318, 219] width 147 height 27
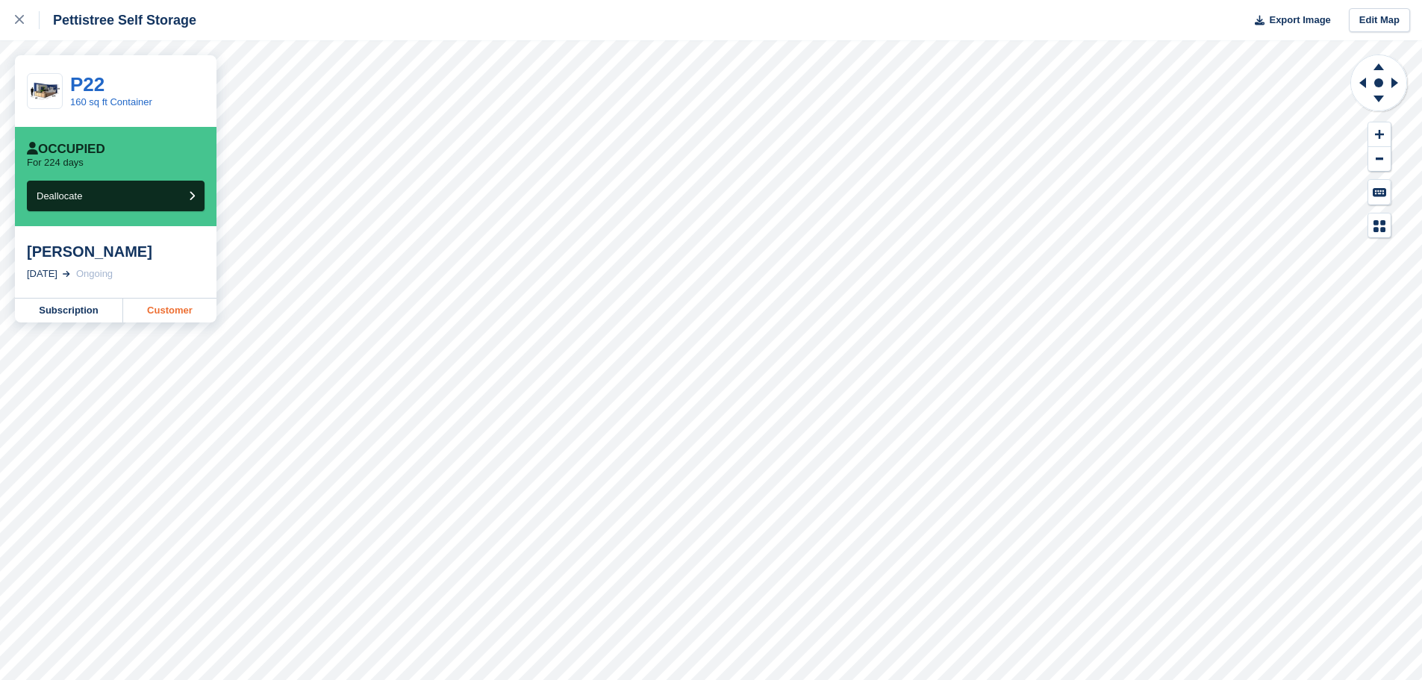
click at [167, 313] on link "Customer" at bounding box center [169, 310] width 93 height 24
click at [22, 18] on icon at bounding box center [19, 19] width 9 height 9
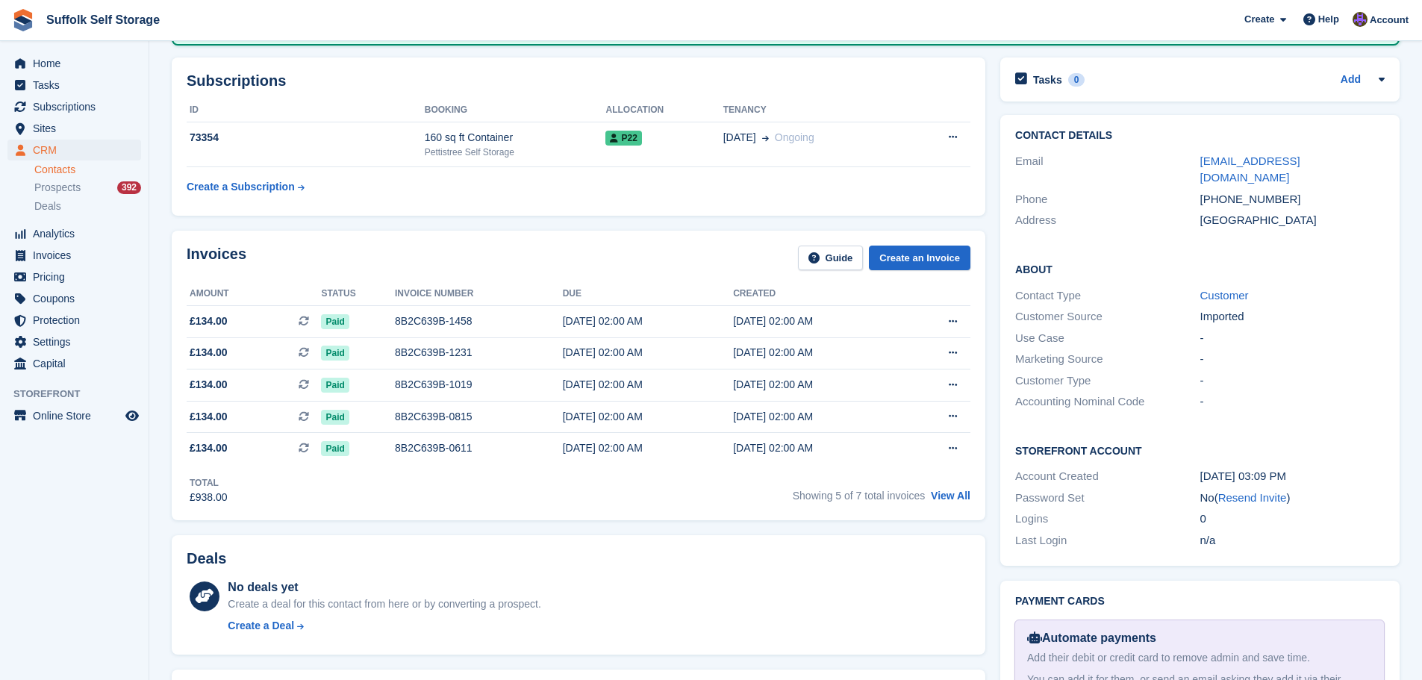
scroll to position [224, 0]
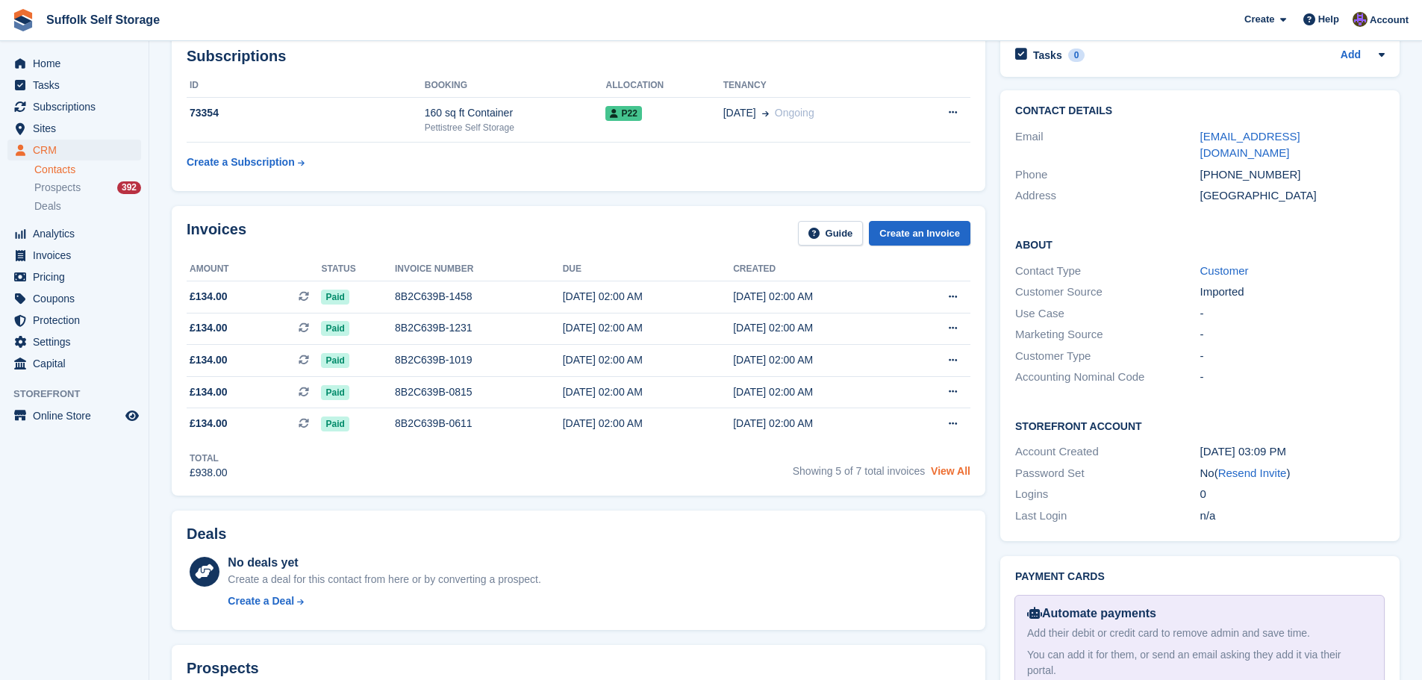
click at [951, 466] on link "View All" at bounding box center [951, 471] width 40 height 12
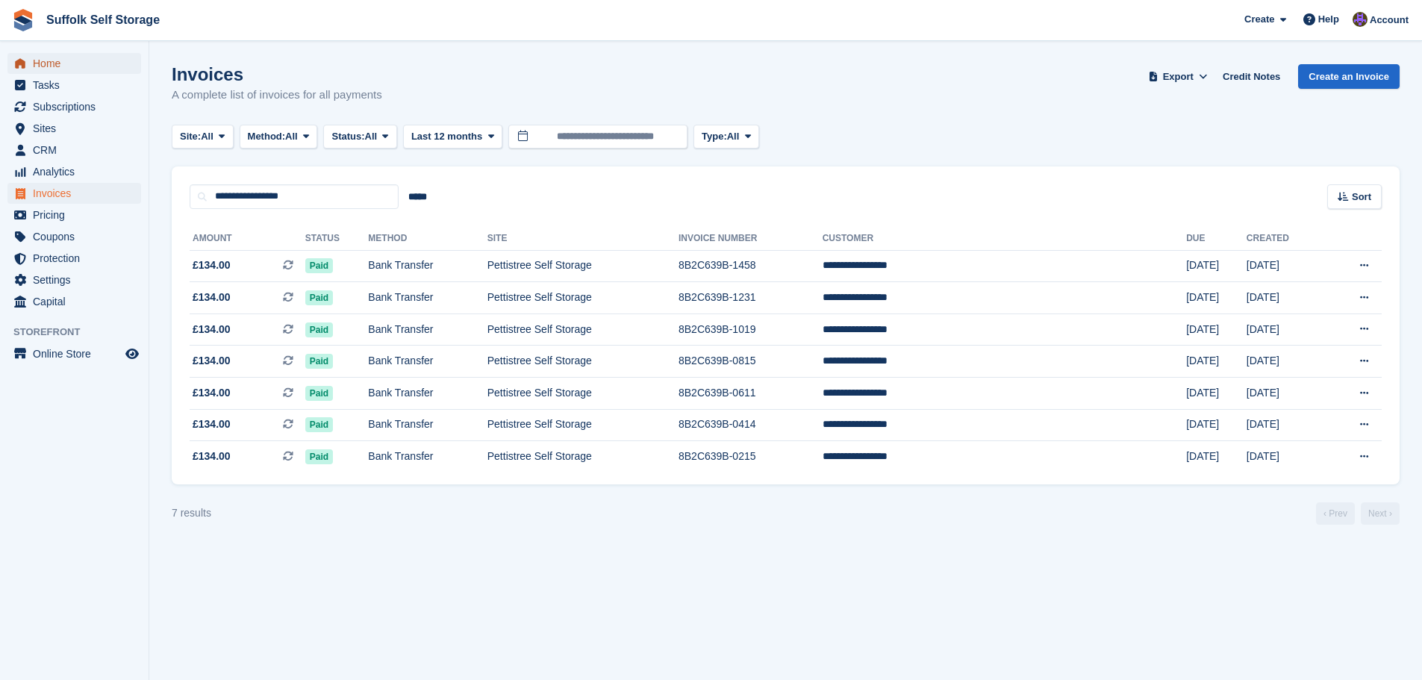
click at [59, 62] on span "Home" at bounding box center [78, 63] width 90 height 21
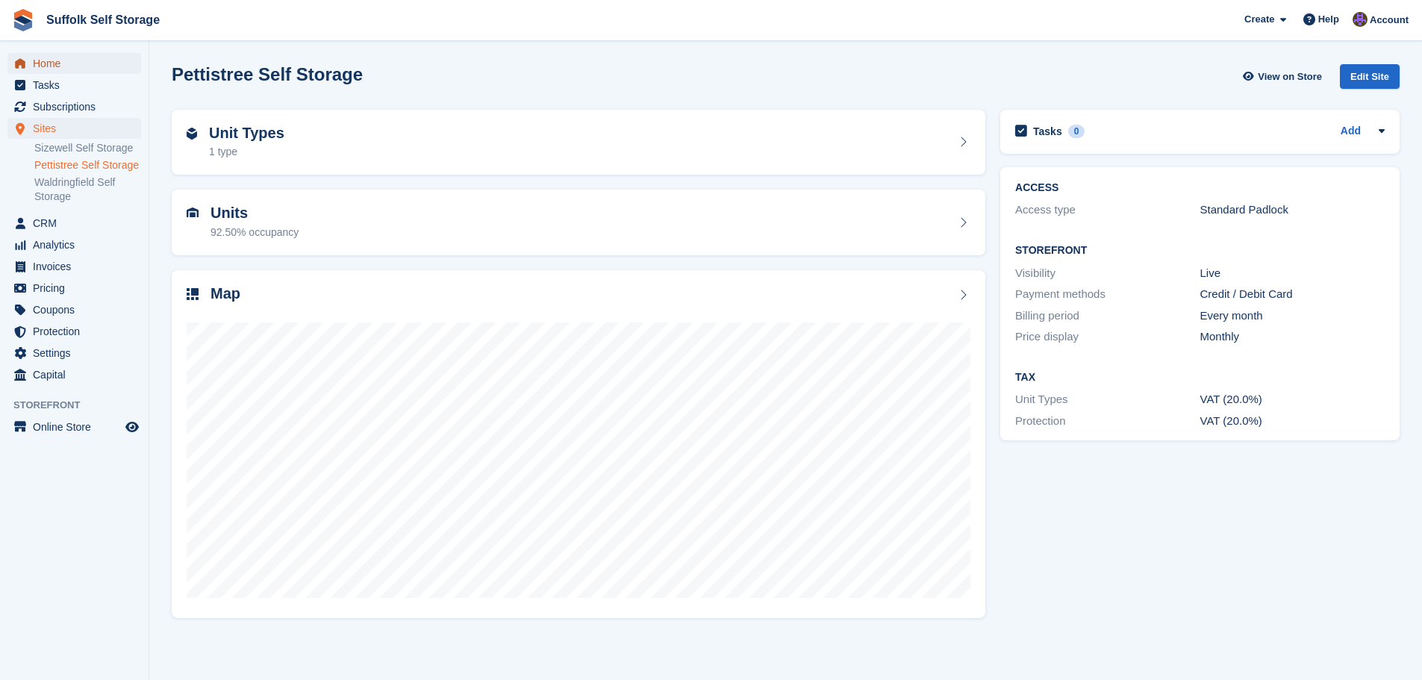
click at [46, 64] on span "Home" at bounding box center [78, 63] width 90 height 21
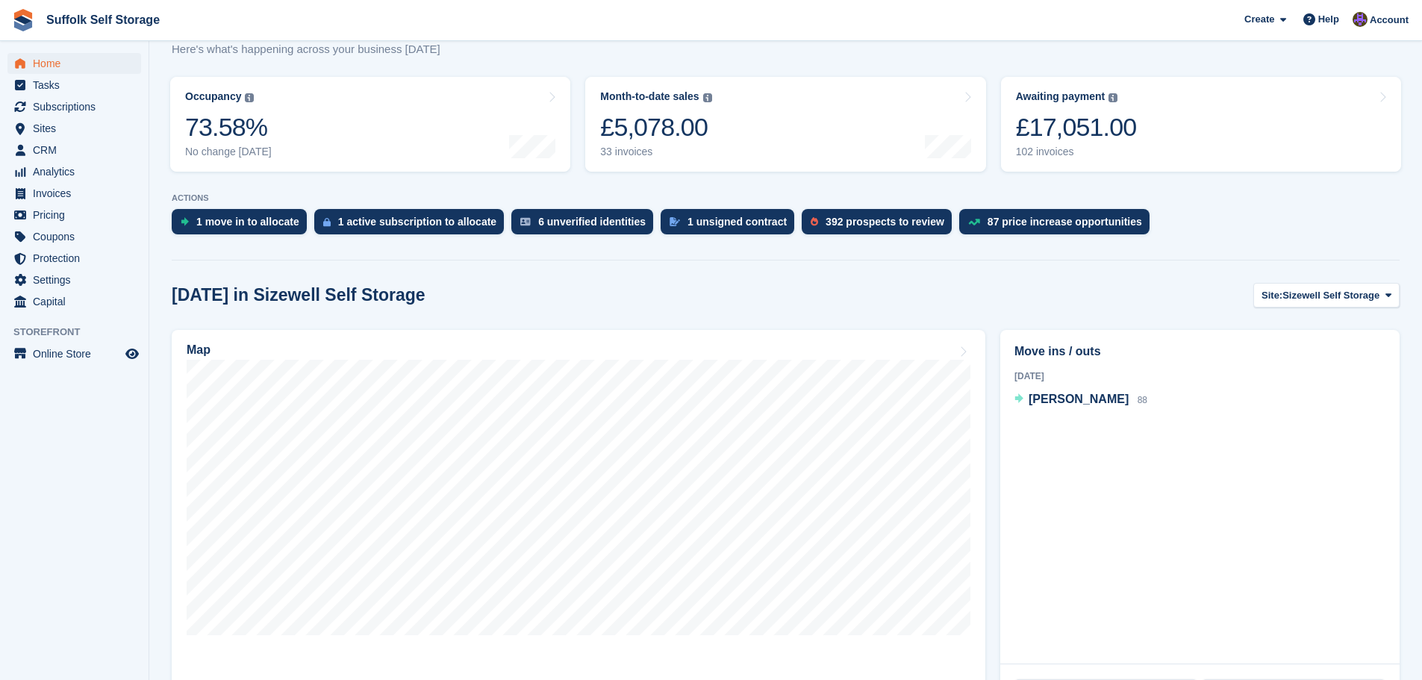
scroll to position [224, 0]
